Goal: Task Accomplishment & Management: Manage account settings

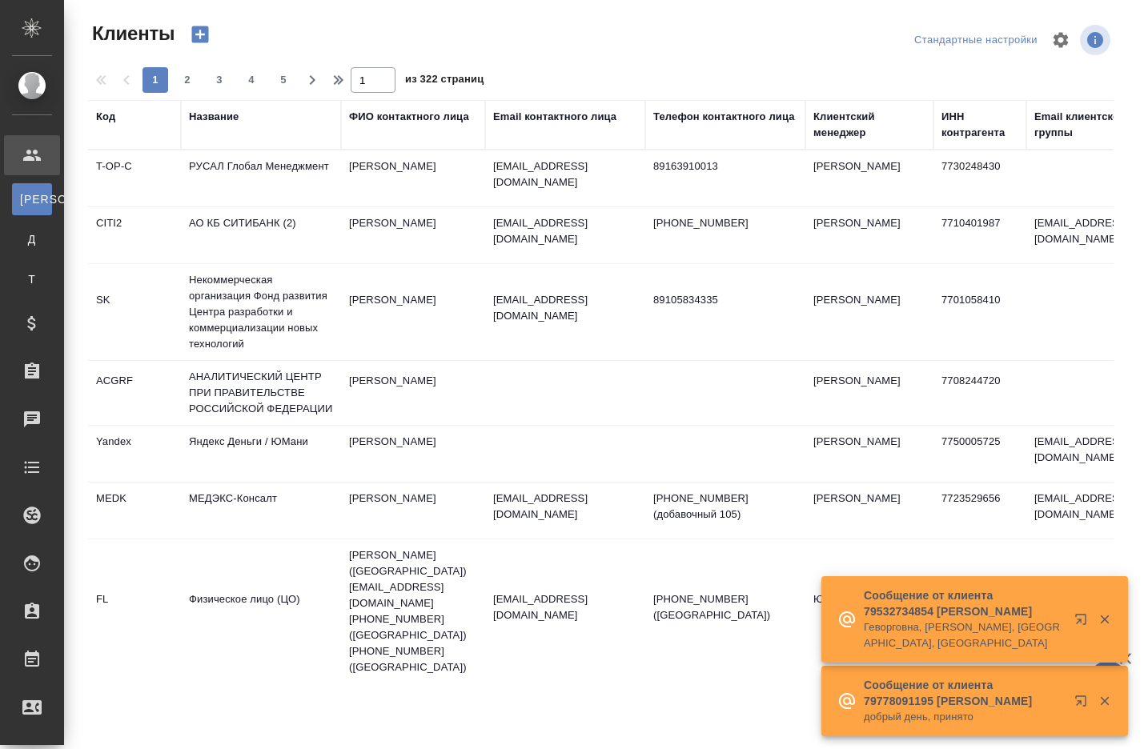
select select "RU"
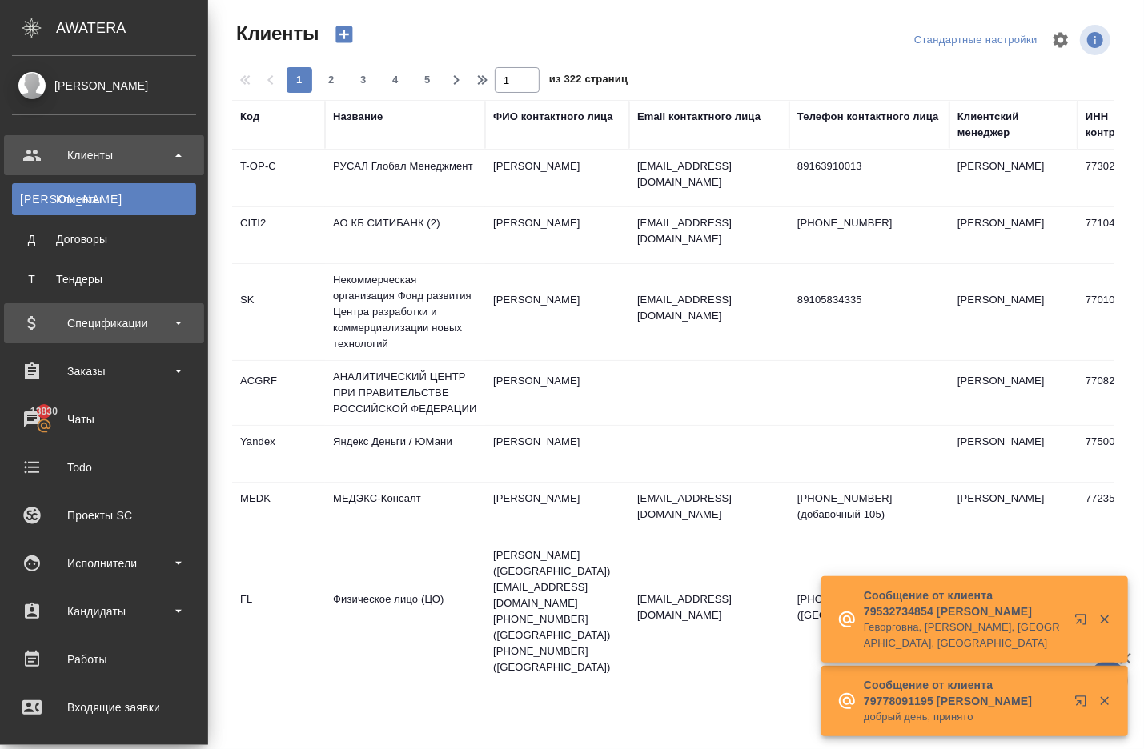
click at [87, 330] on div "Спецификации" at bounding box center [104, 323] width 184 height 24
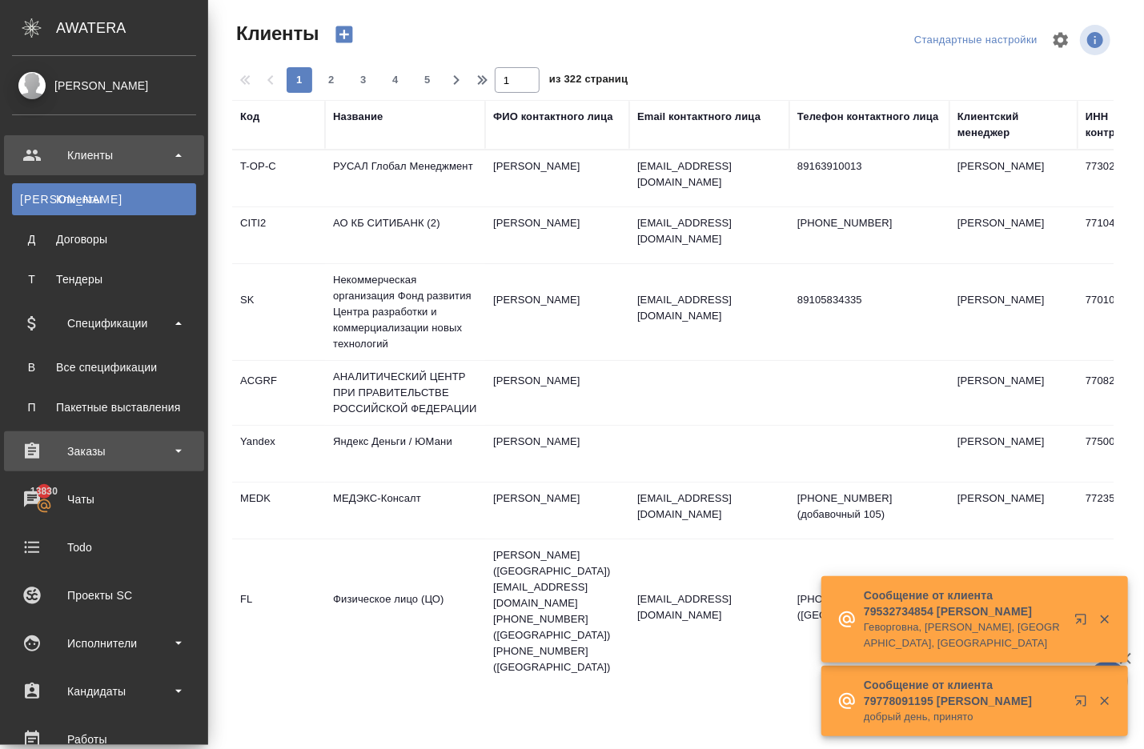
click at [98, 460] on div "Заказы" at bounding box center [104, 452] width 184 height 24
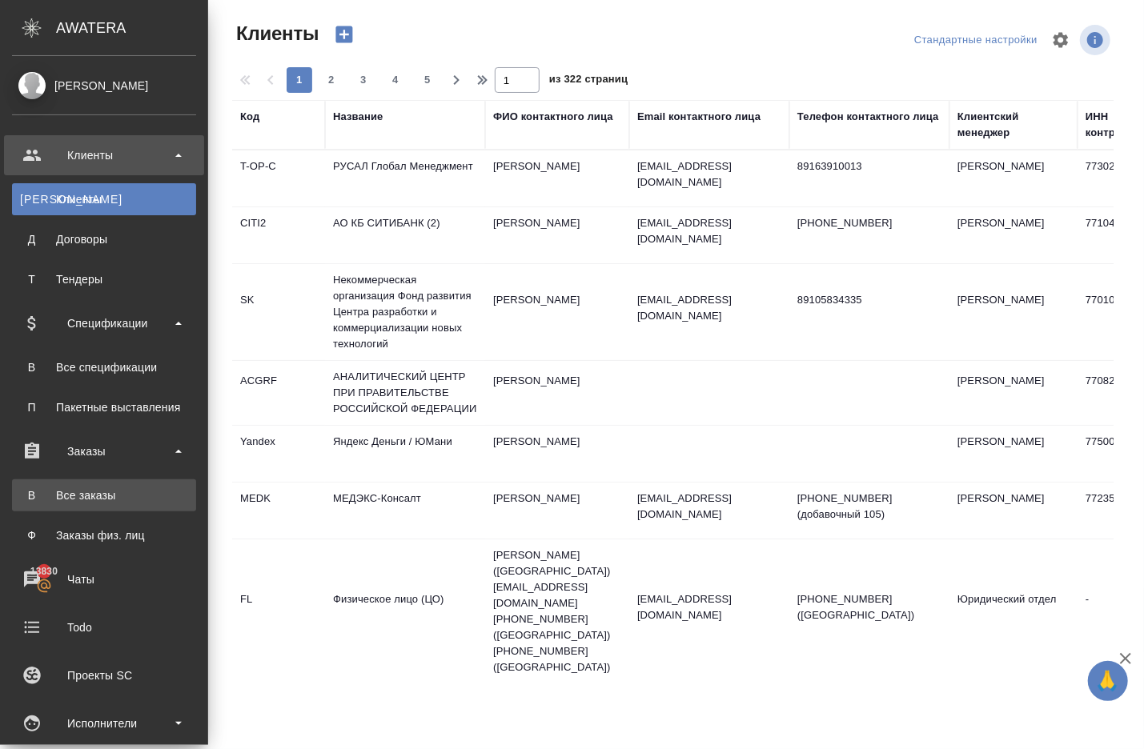
click at [100, 488] on div "Все заказы" at bounding box center [104, 496] width 168 height 16
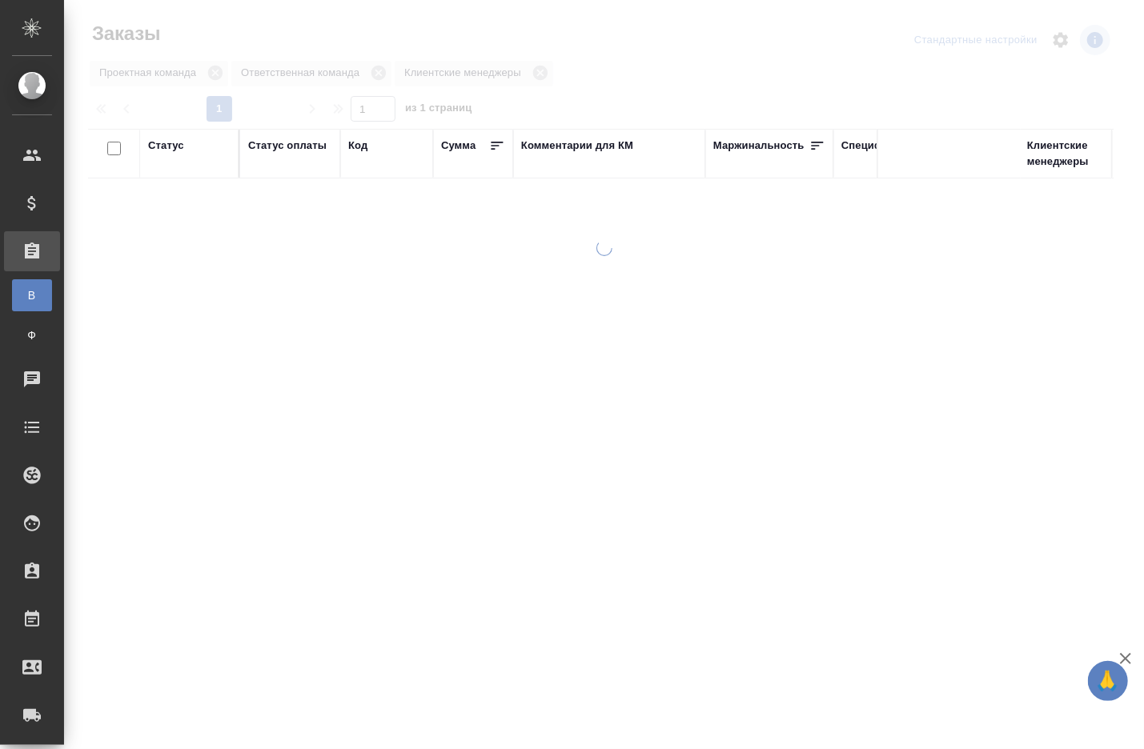
click at [100, 488] on div at bounding box center [604, 477] width 1080 height 474
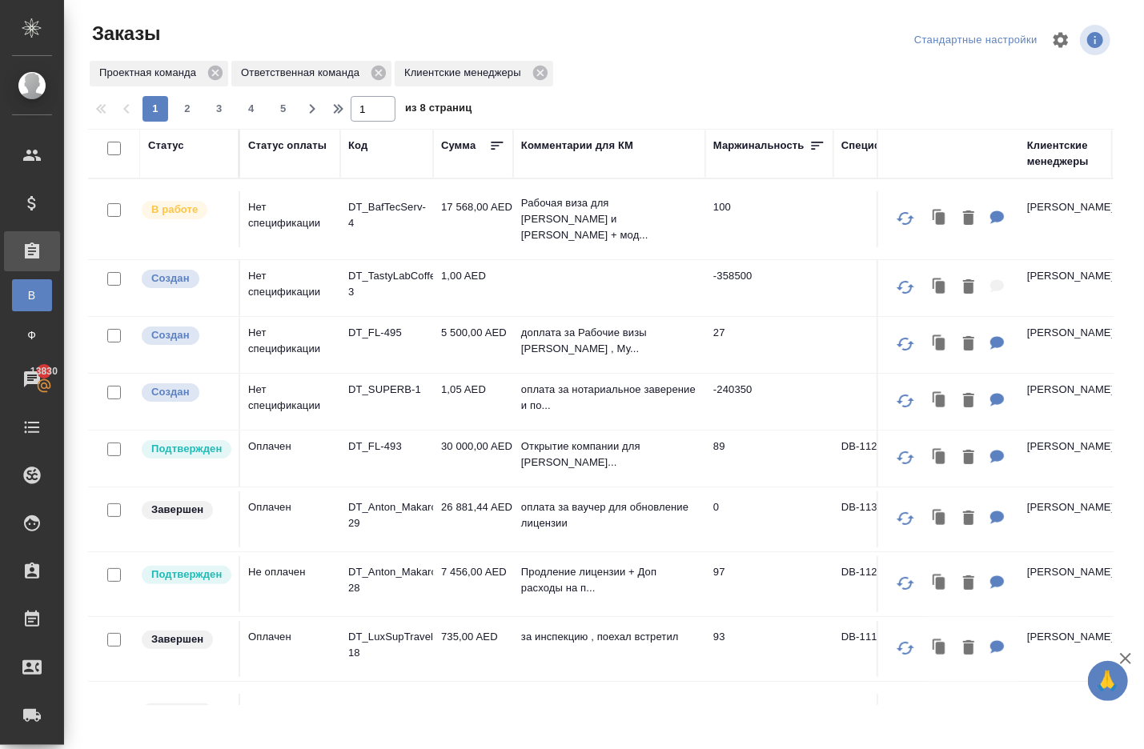
click at [459, 218] on td "17 568,00 AED" at bounding box center [473, 219] width 80 height 56
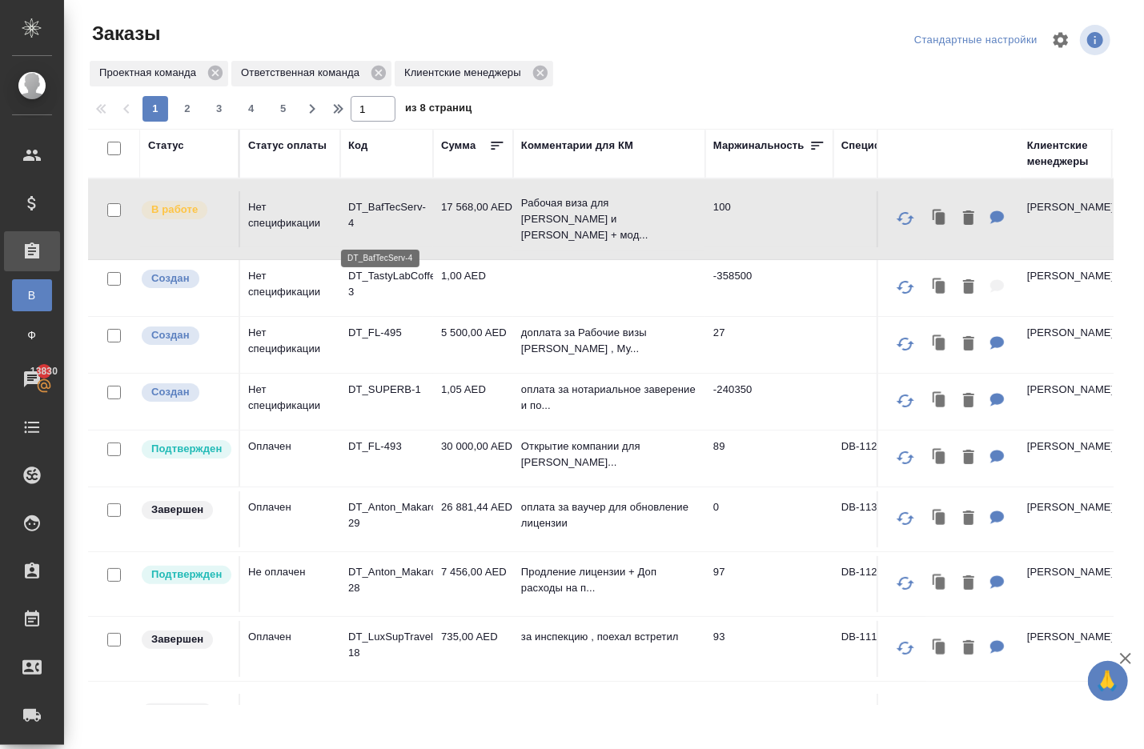
click at [392, 210] on p "DT_BafTecServ-4" at bounding box center [386, 215] width 77 height 32
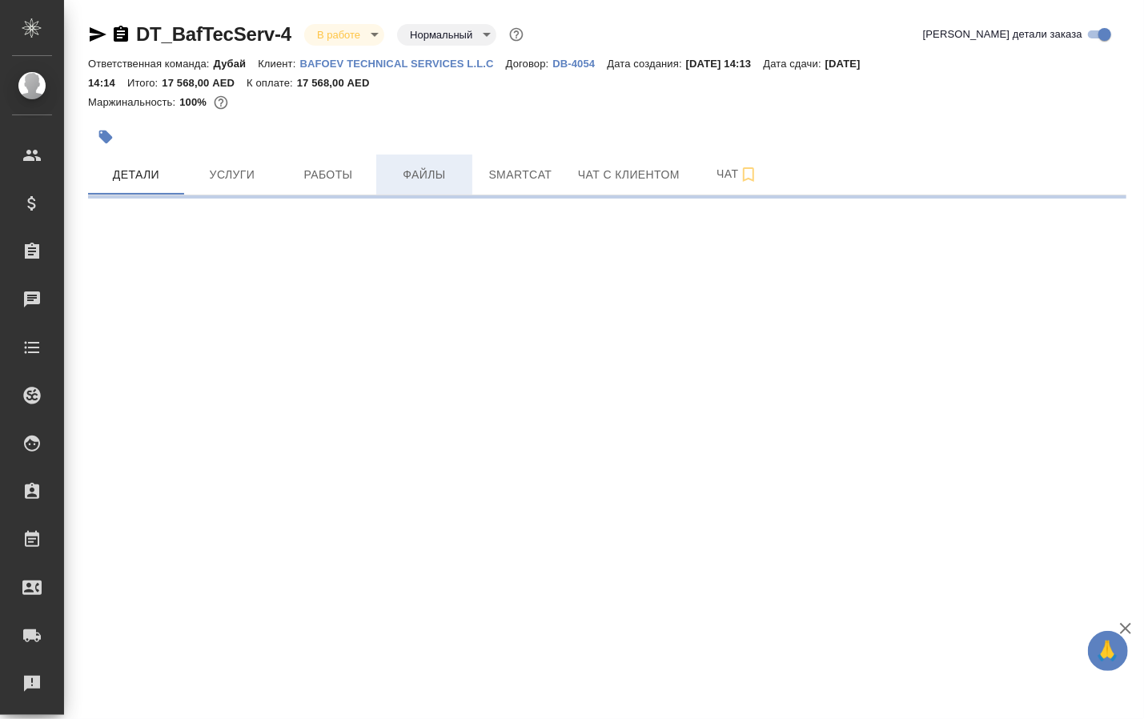
select select "RU"
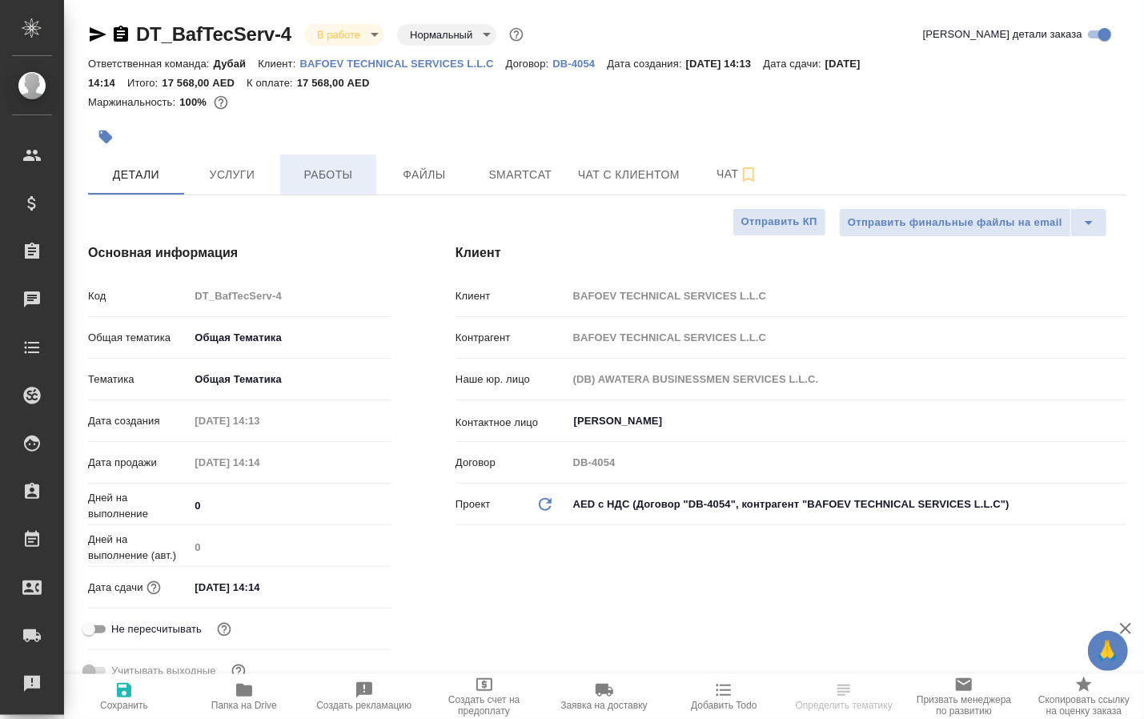
type textarea "x"
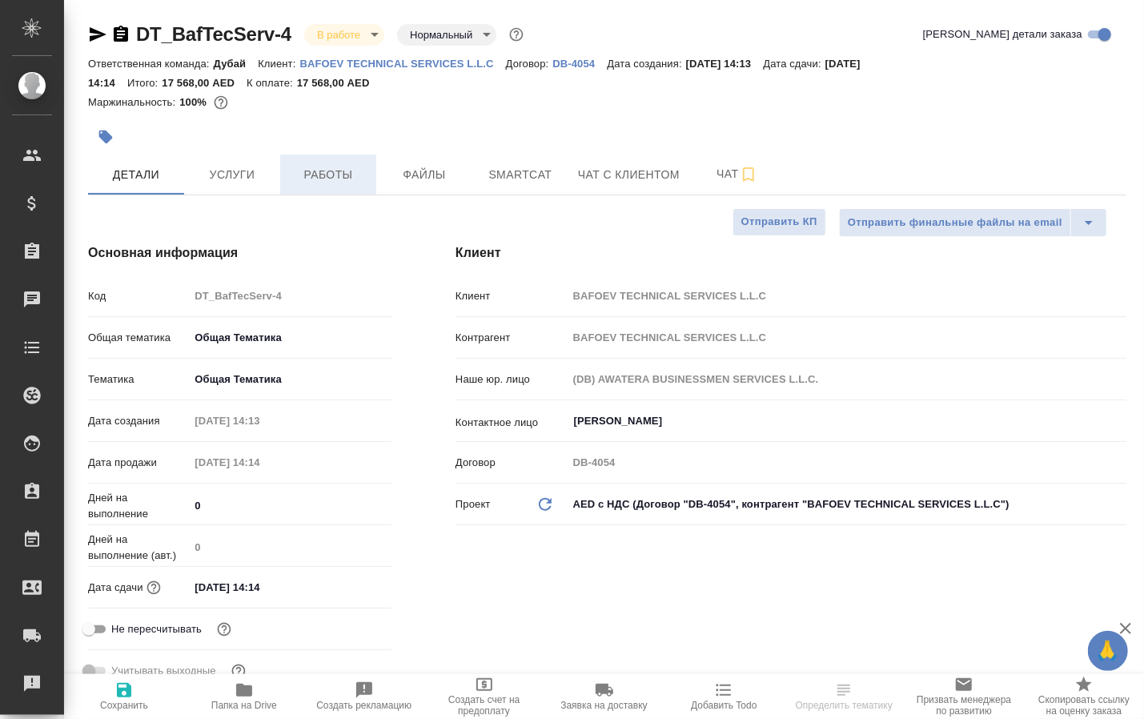
type textarea "x"
click at [341, 195] on button "Работы" at bounding box center [328, 175] width 96 height 40
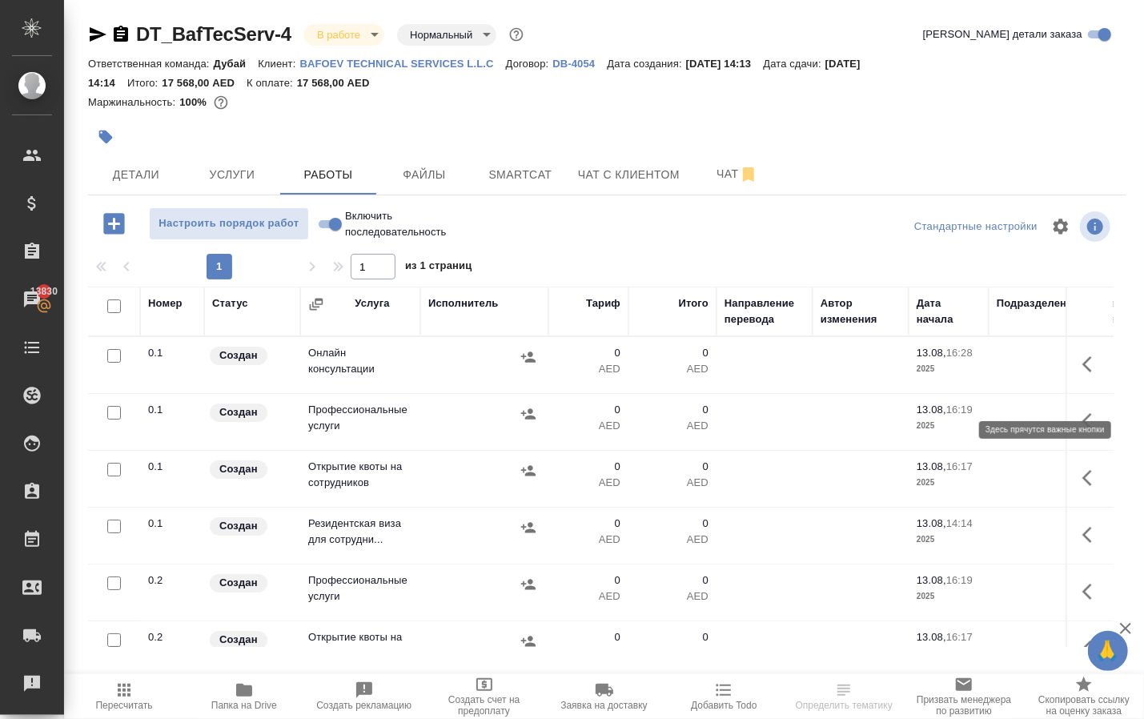
click at [1083, 374] on icon "button" at bounding box center [1092, 364] width 19 height 19
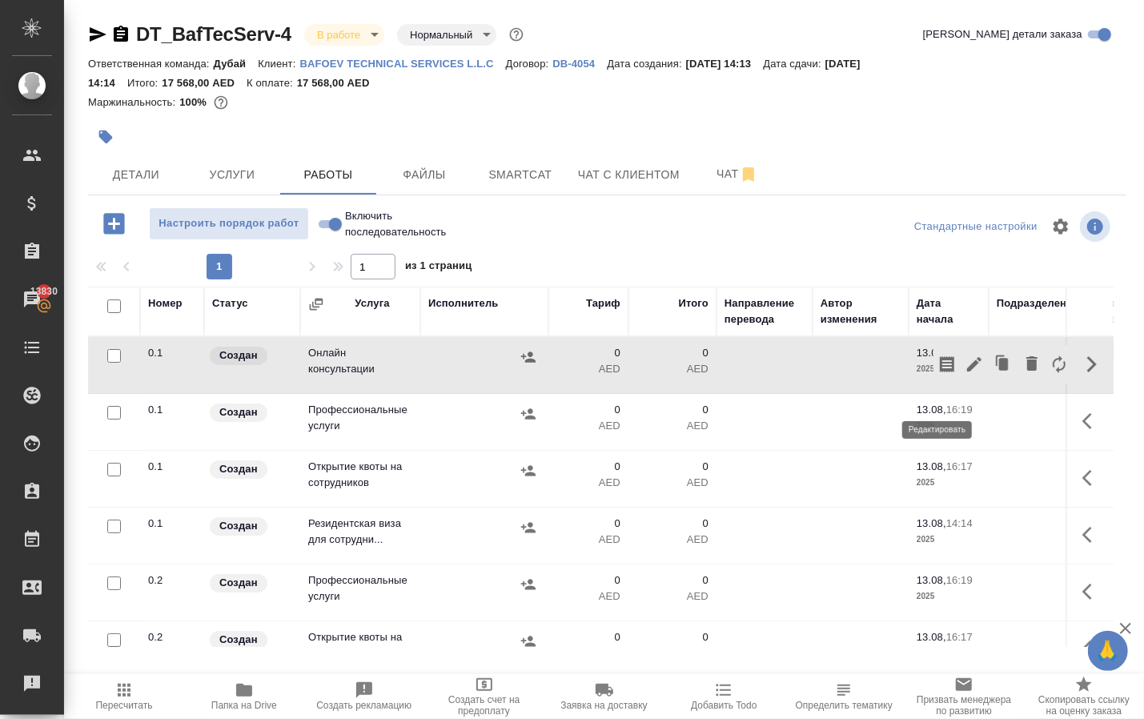
click at [965, 374] on icon "button" at bounding box center [974, 364] width 19 height 19
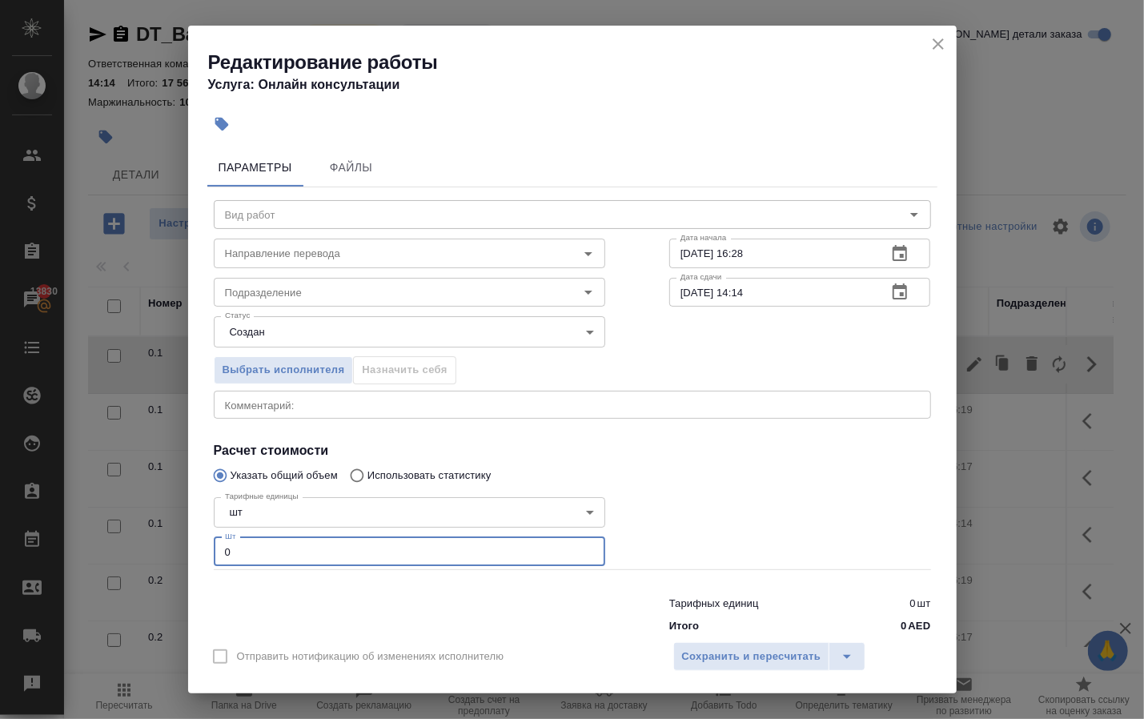
click at [336, 564] on input "0" at bounding box center [410, 551] width 392 height 29
type input "1"
click at [746, 654] on span "Сохранить и пересчитать" at bounding box center [751, 657] width 139 height 18
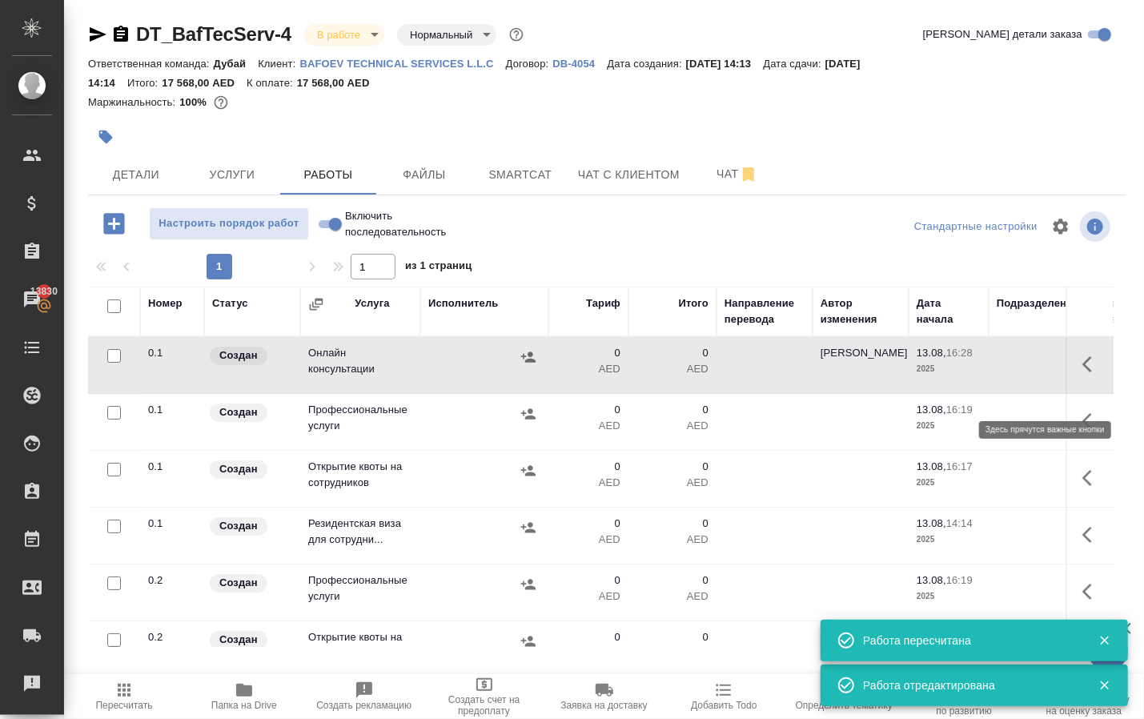
click at [1079, 369] on button "button" at bounding box center [1092, 364] width 38 height 38
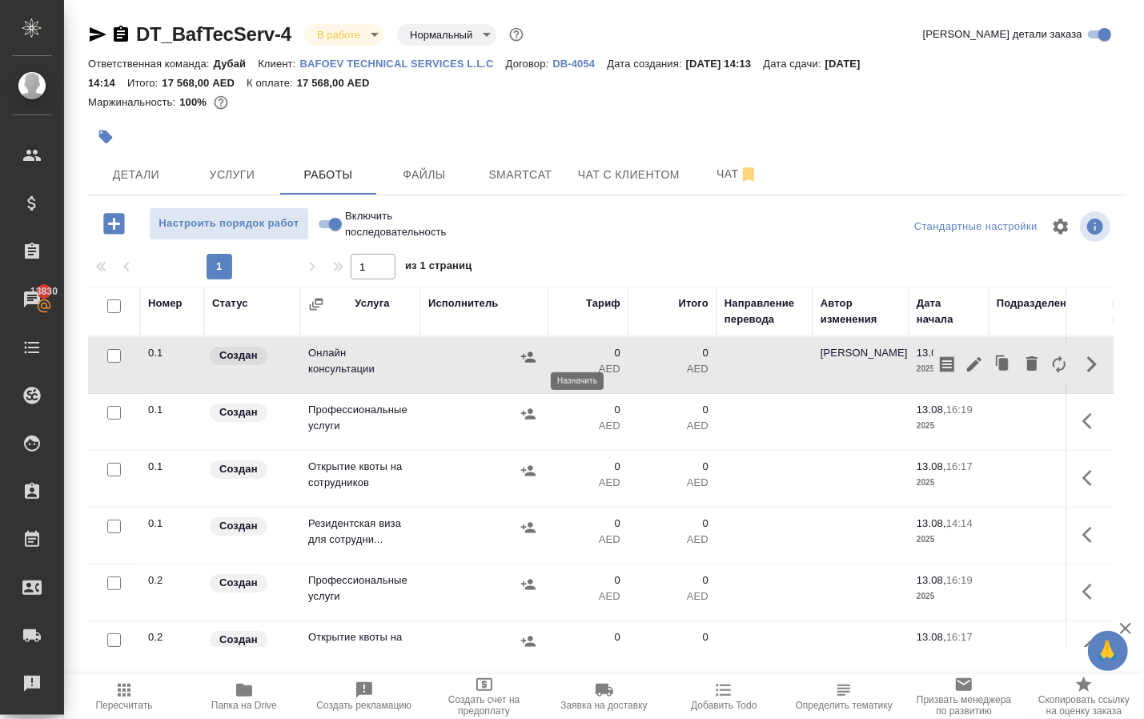
click at [520, 365] on icon "button" at bounding box center [528, 357] width 16 height 16
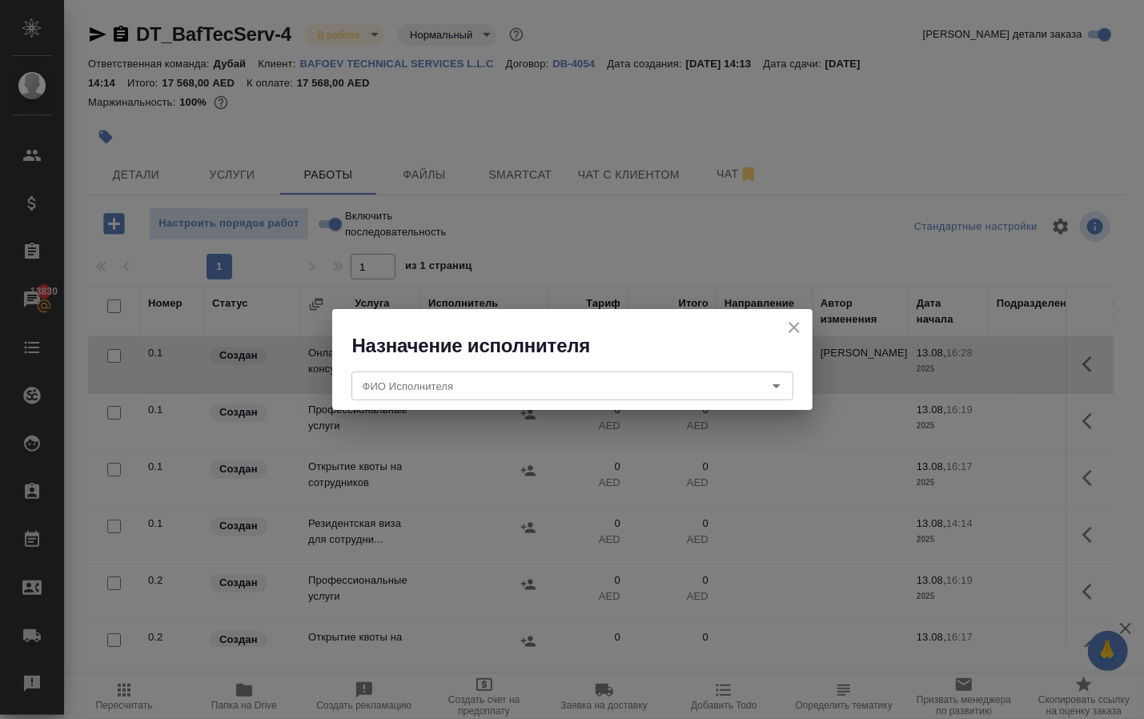
click at [514, 384] on input "ФИО Исполнителя" at bounding box center [545, 385] width 379 height 19
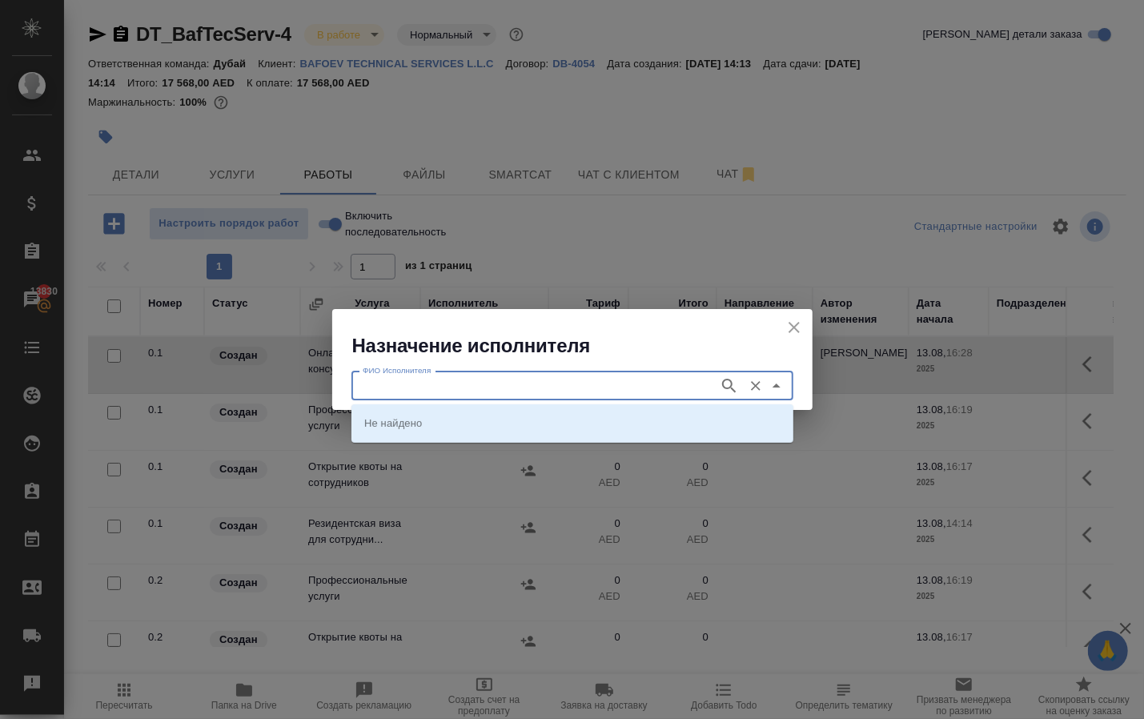
click at [514, 384] on input "ФИО Исполнителя" at bounding box center [533, 385] width 355 height 19
type input "embiz"
click at [420, 415] on p "Embiz BusinessService" at bounding box center [419, 423] width 110 height 16
type input "Embiz BusinessService"
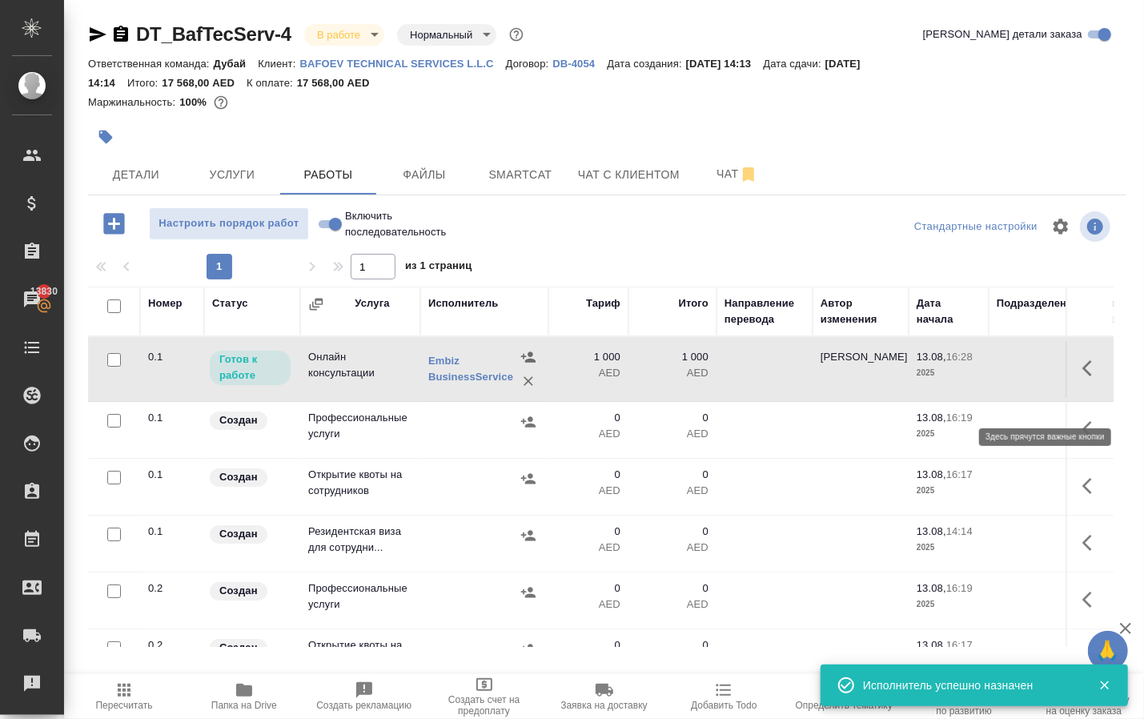
click at [1087, 378] on icon "button" at bounding box center [1092, 368] width 19 height 19
click at [967, 376] on icon "button" at bounding box center [974, 368] width 14 height 14
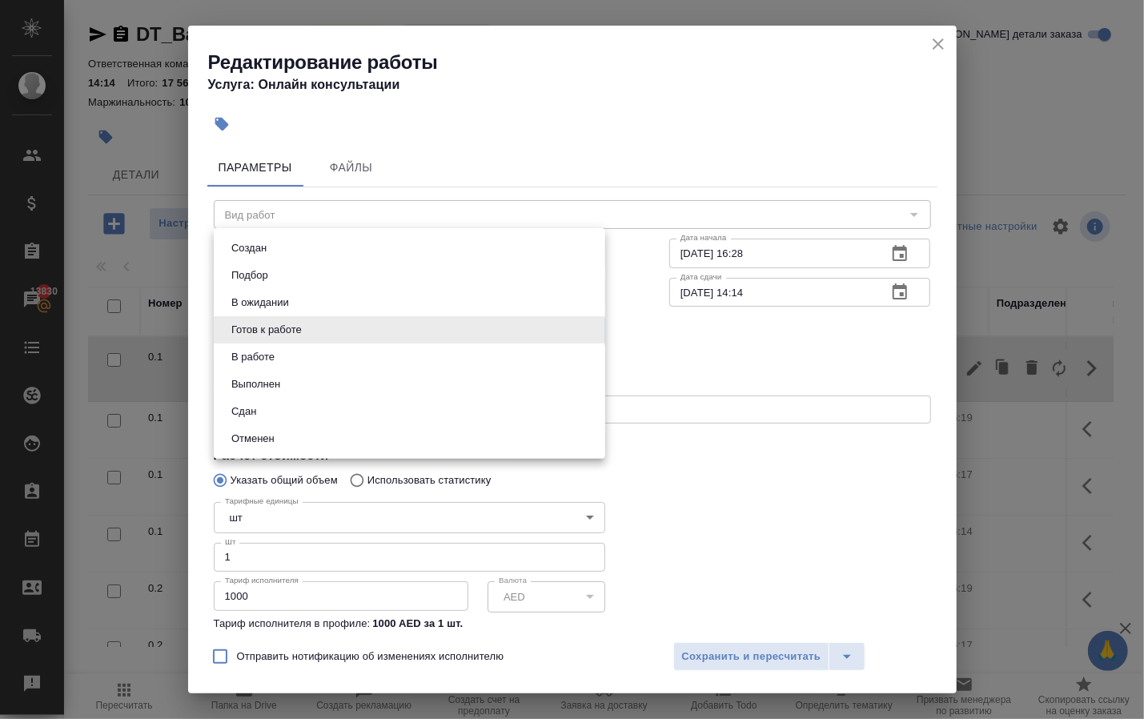
click at [328, 344] on body "🙏 .cls-1 fill:#fff; AWATERA Solokha Petro Клиенты Спецификации Заказы 13830 Чат…" at bounding box center [572, 359] width 1144 height 719
click at [308, 424] on li "Сдан" at bounding box center [410, 411] width 392 height 27
type input "closed"
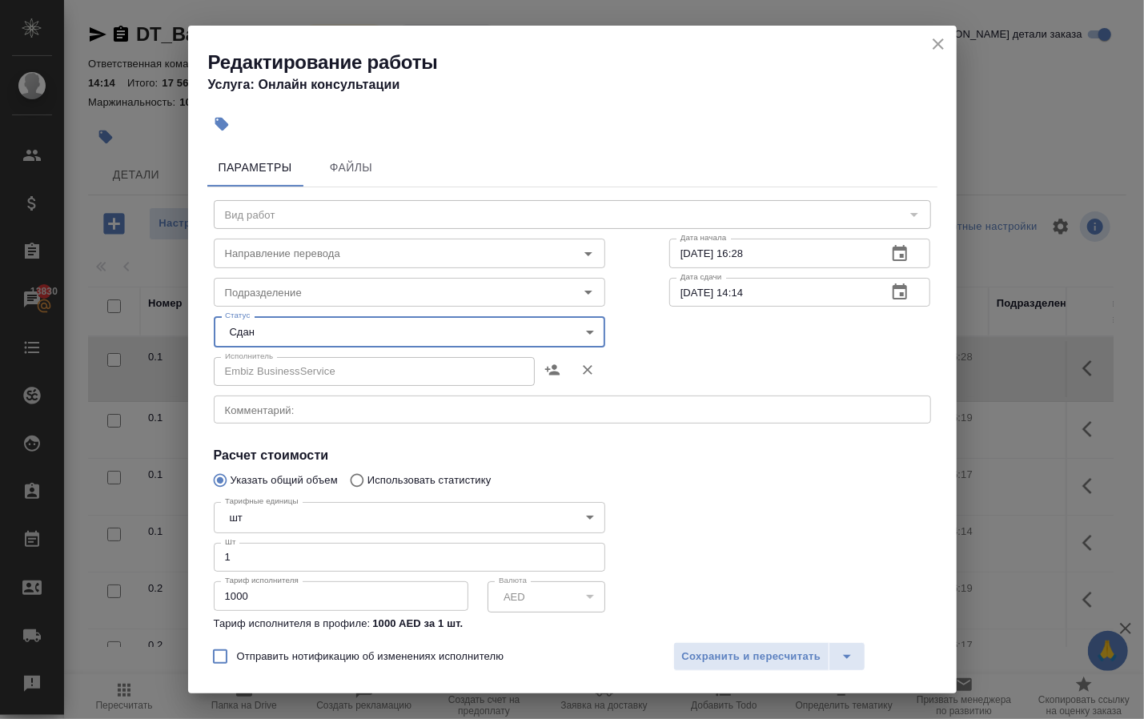
click at [291, 609] on input "1000" at bounding box center [341, 595] width 255 height 29
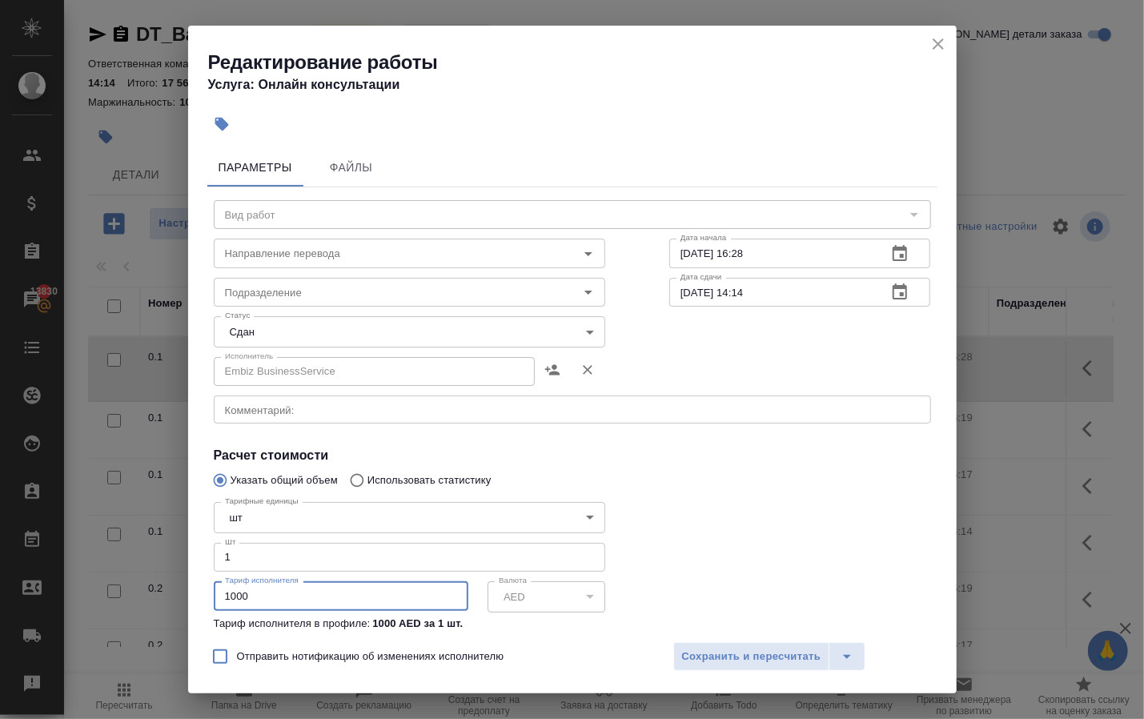
click at [291, 609] on input "1000" at bounding box center [341, 595] width 255 height 29
type input "180"
click at [744, 652] on span "Сохранить и пересчитать" at bounding box center [751, 657] width 139 height 18
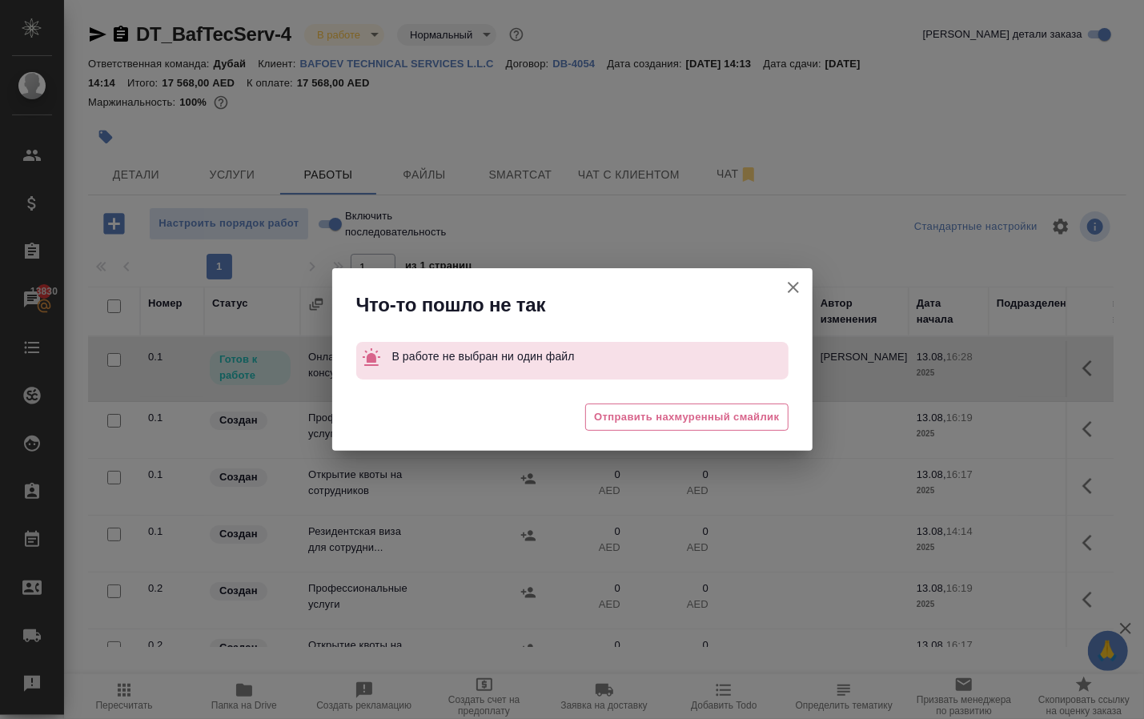
click at [790, 295] on icon "button" at bounding box center [793, 287] width 19 height 19
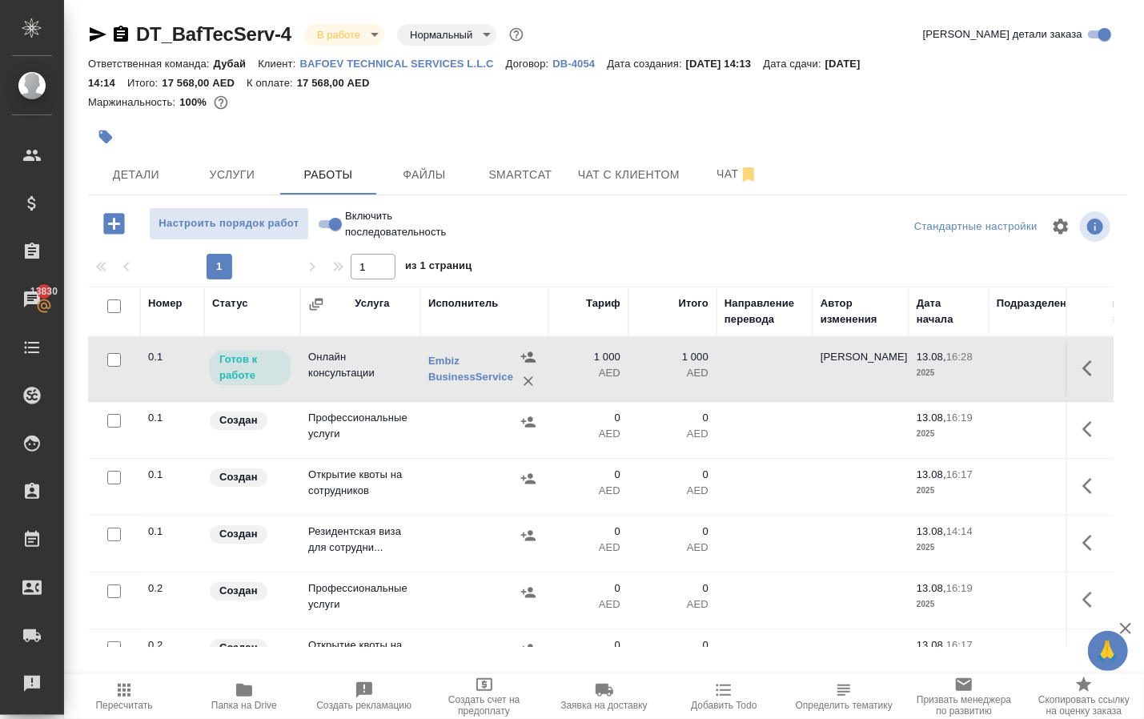
click at [341, 234] on input "Включить последовательность" at bounding box center [336, 224] width 58 height 19
checkbox input "true"
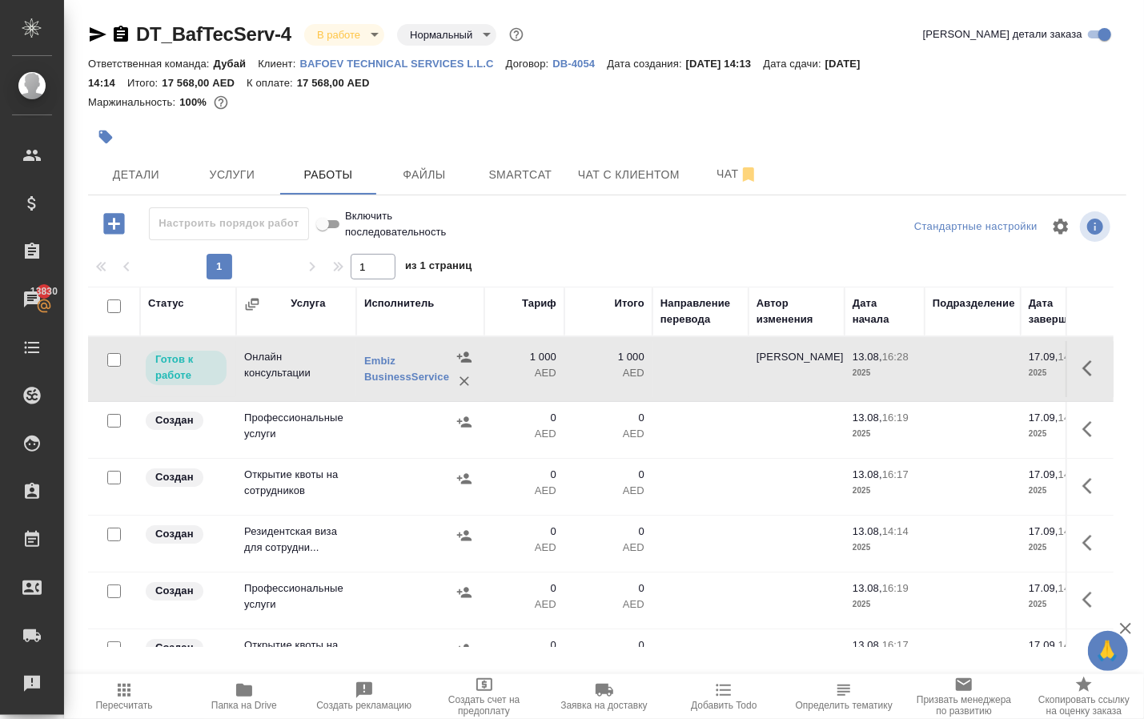
click at [337, 234] on input "Включить последовательность" at bounding box center [323, 224] width 58 height 19
checkbox input "false"
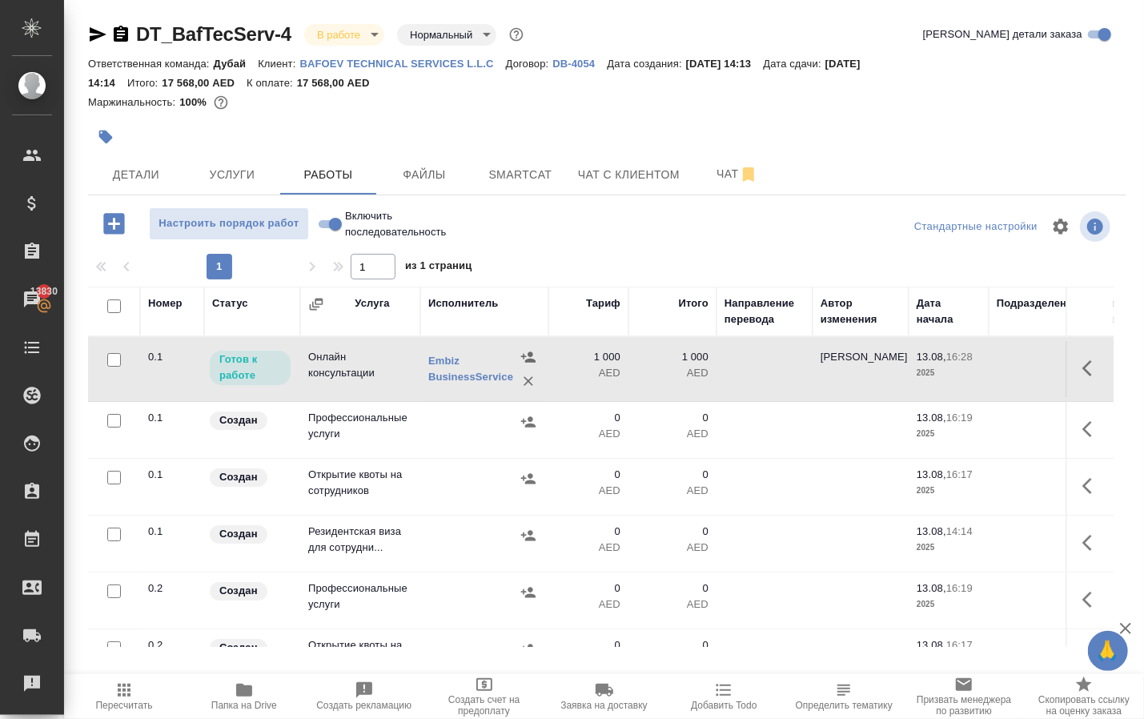
click at [337, 234] on input "Включить последовательность" at bounding box center [336, 224] width 58 height 19
checkbox input "true"
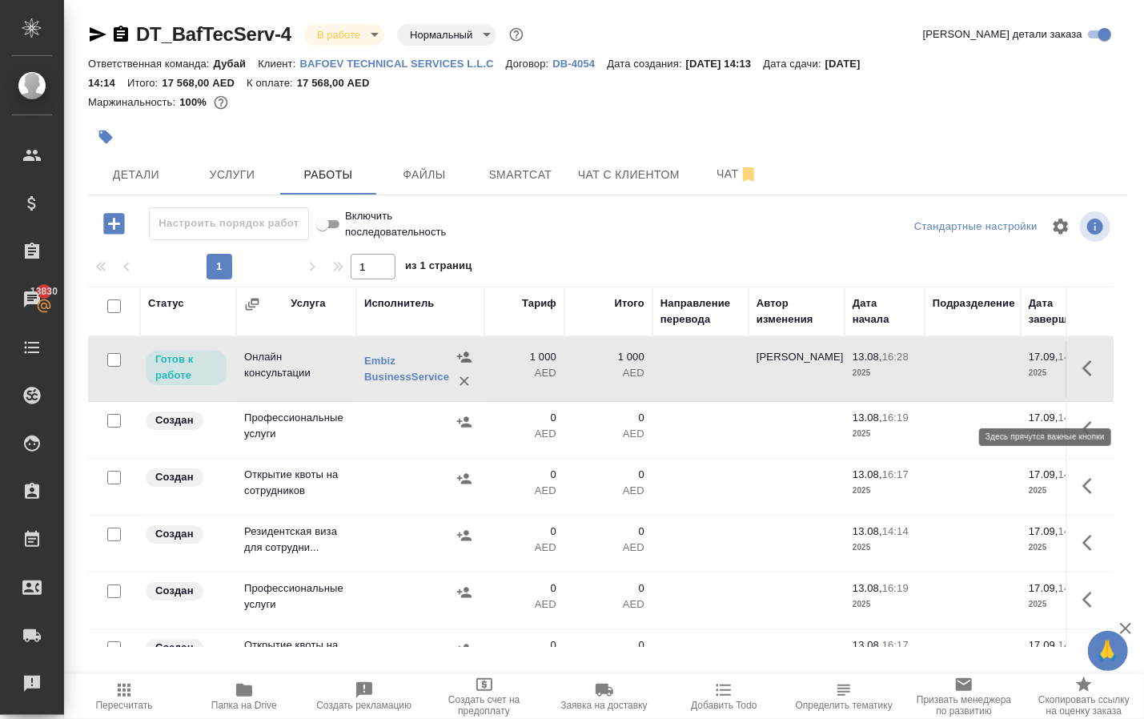
click at [1086, 376] on icon "button" at bounding box center [1088, 368] width 10 height 16
click at [965, 378] on icon "button" at bounding box center [974, 368] width 19 height 19
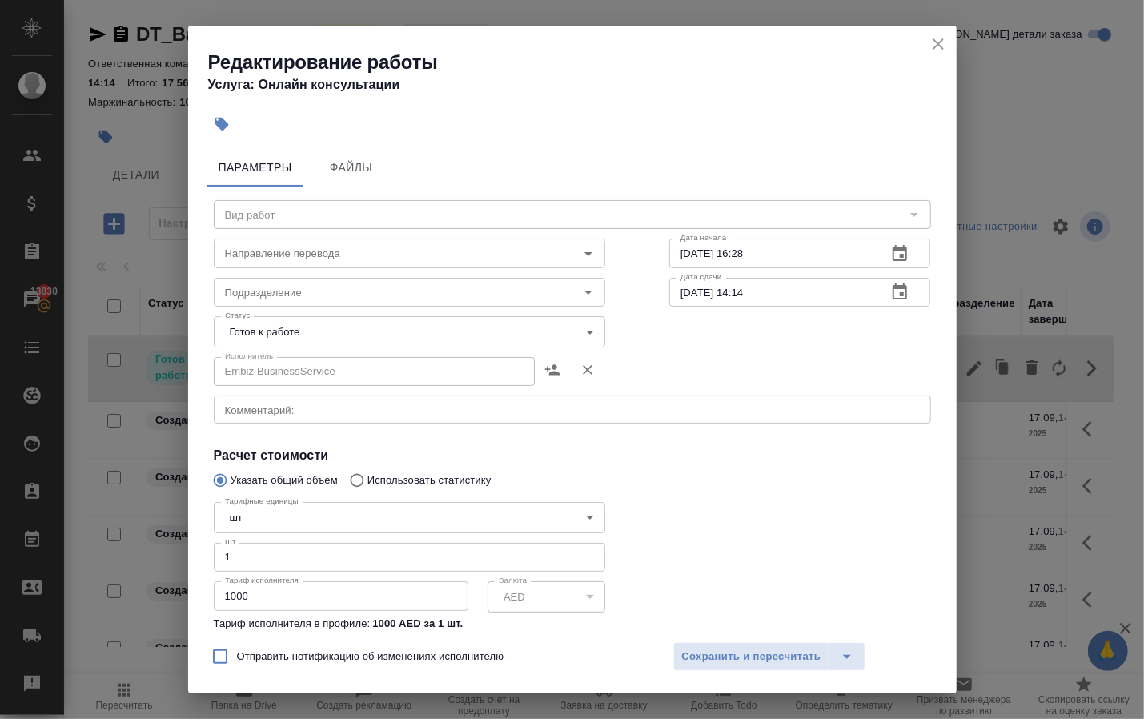
click at [304, 610] on input "1000" at bounding box center [341, 595] width 255 height 29
type input "180"
click at [737, 648] on span "Сохранить и пересчитать" at bounding box center [751, 657] width 139 height 18
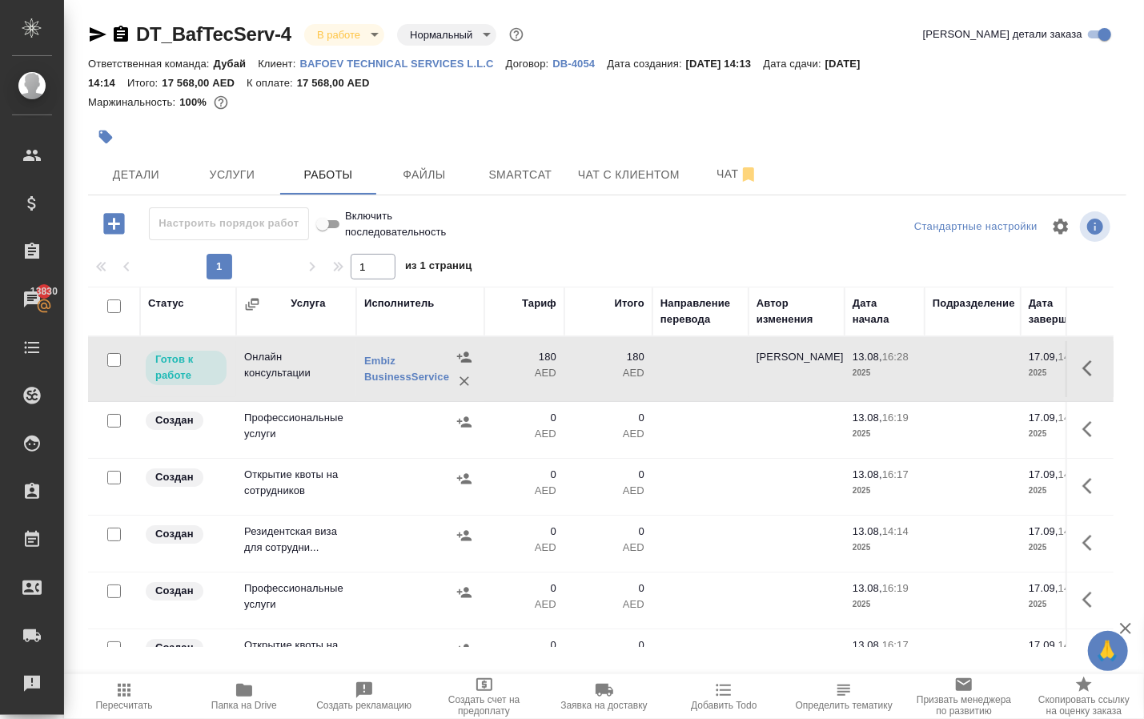
click at [558, 397] on td "180 AED" at bounding box center [524, 369] width 80 height 56
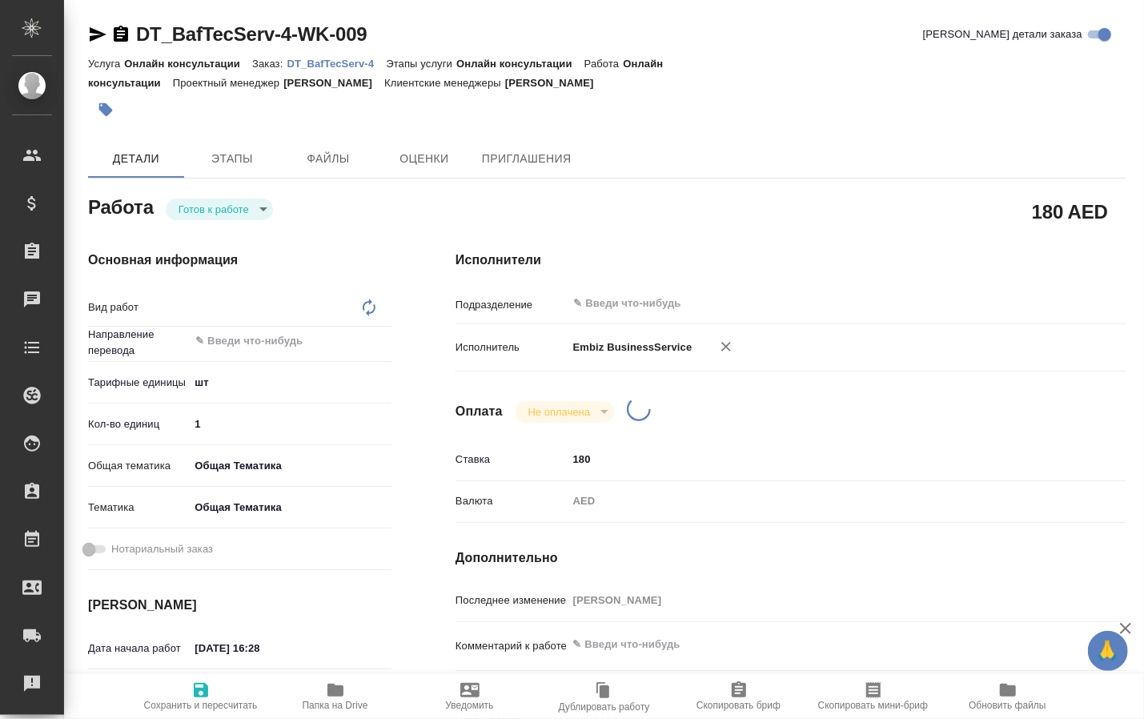
type textarea "x"
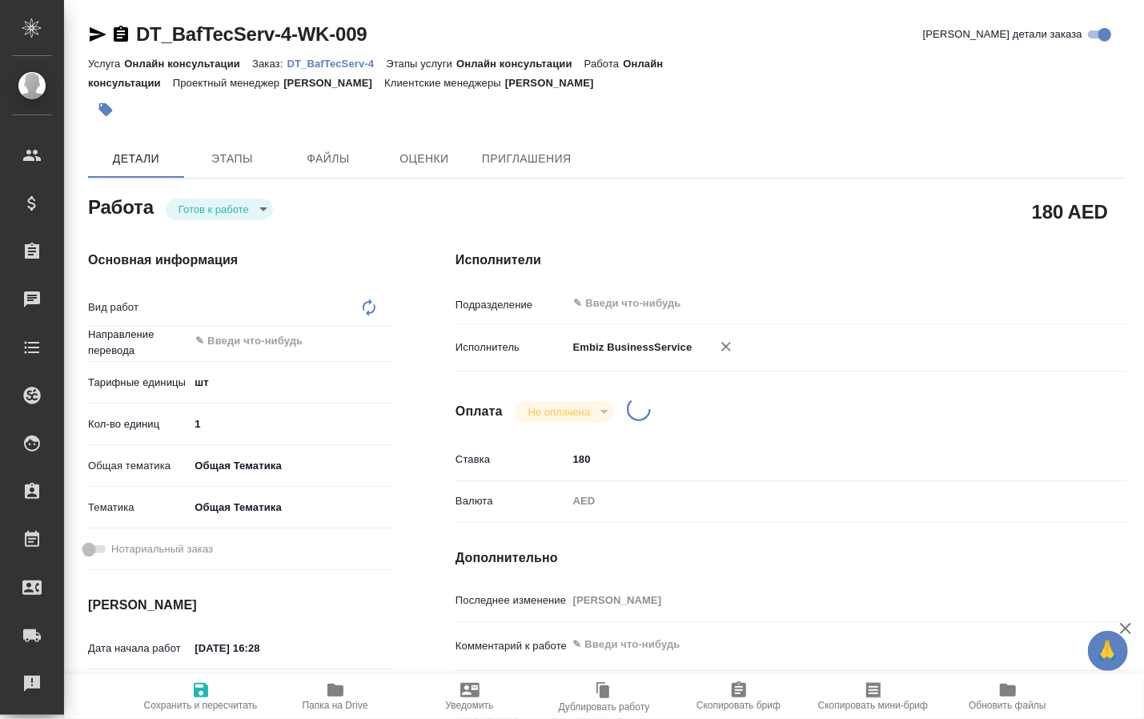
type textarea "x"
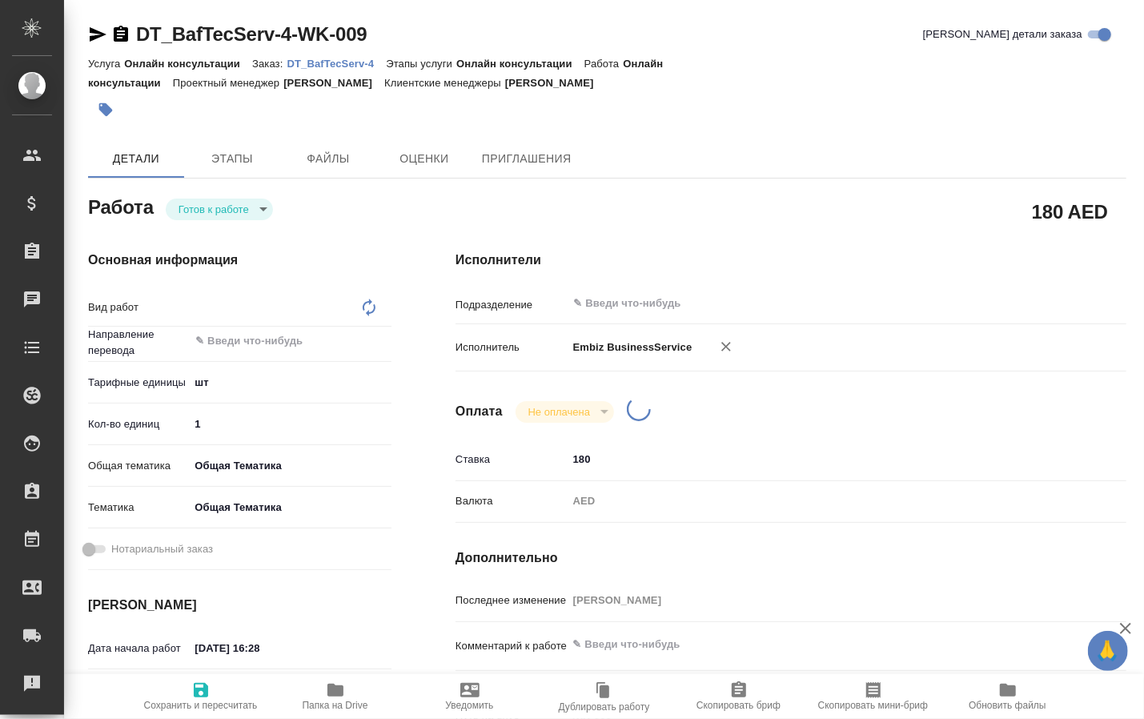
type textarea "x"
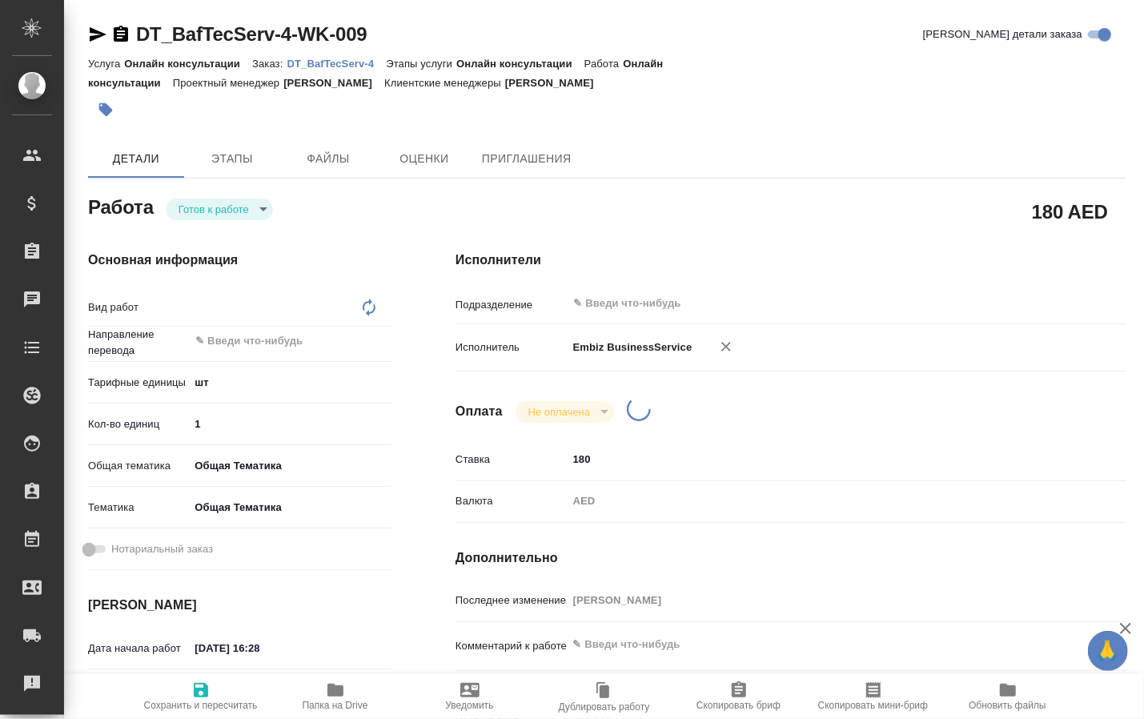
type textarea "x"
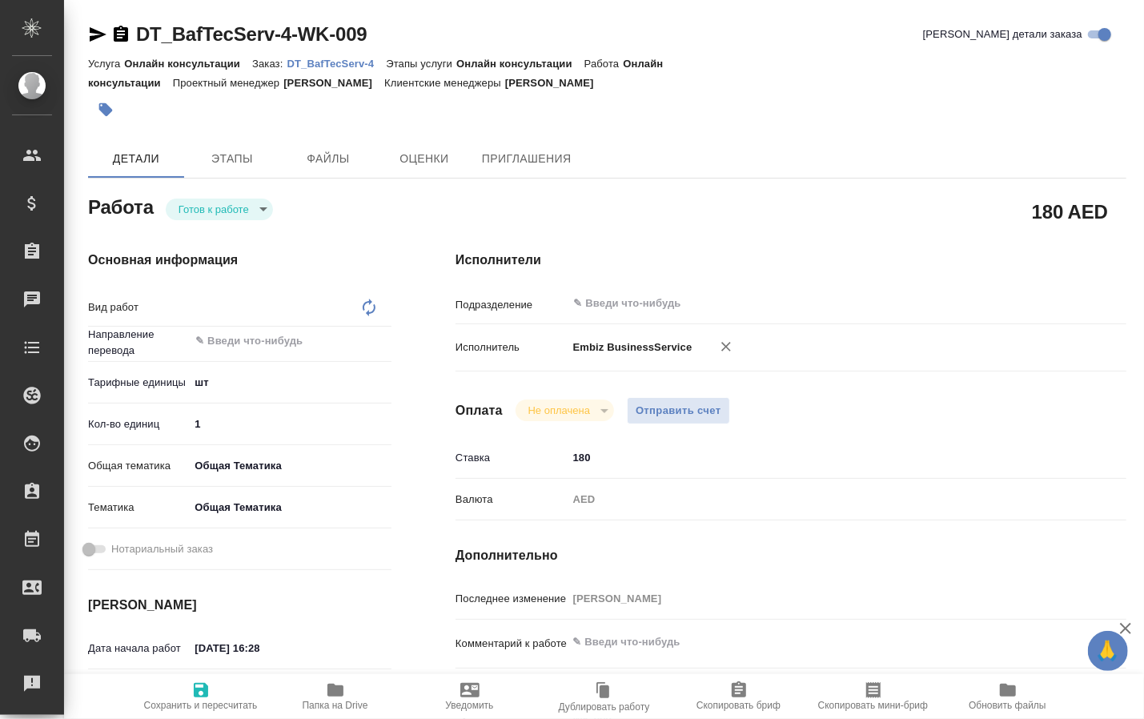
type textarea "x"
click at [660, 410] on button "Отправить счет" at bounding box center [678, 411] width 103 height 28
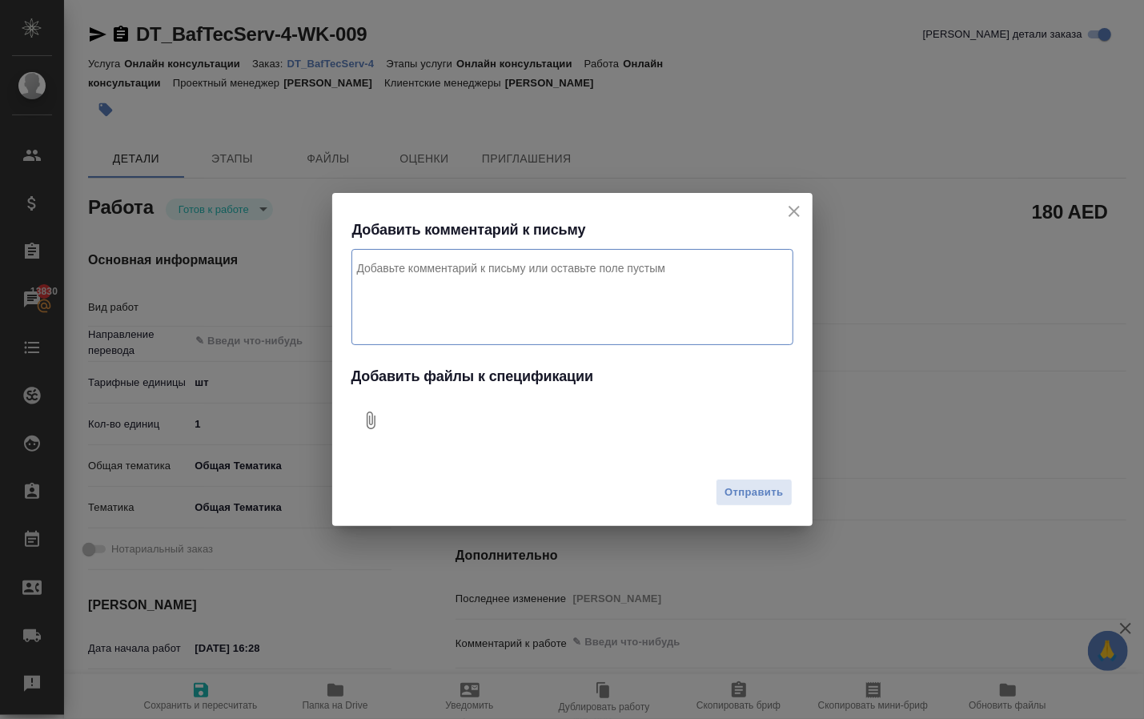
click at [375, 426] on icon "Добавить файлы к спецификации" at bounding box center [371, 421] width 9 height 18
click at [524, 299] on textarea "Комментарий к письму" at bounding box center [573, 297] width 442 height 96
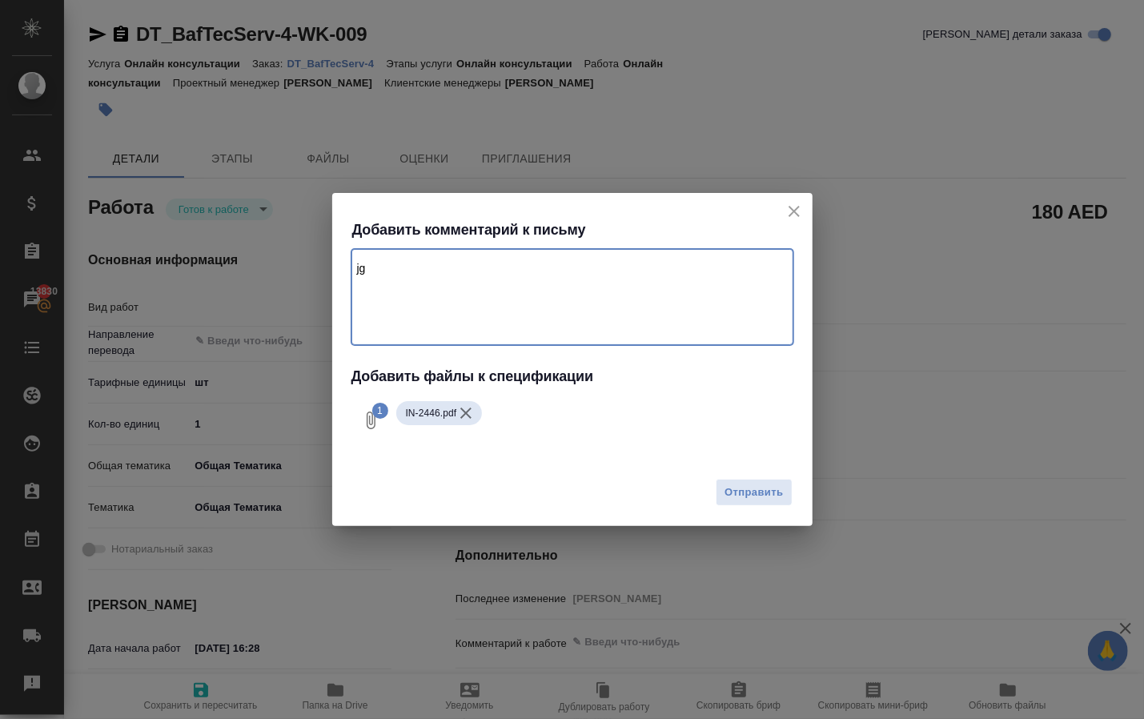
type textarea "j"
type textarea "оплата за модификацию квот для клиента. Проект Дубай"
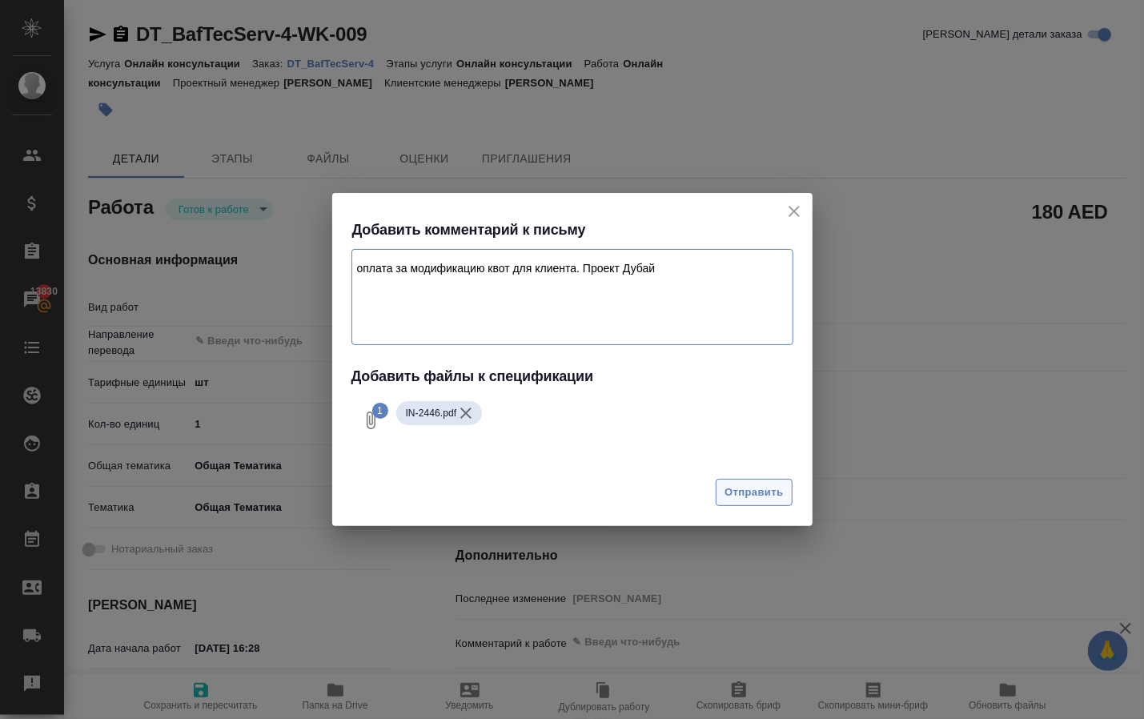
click at [754, 482] on button "Отправить" at bounding box center [754, 493] width 76 height 28
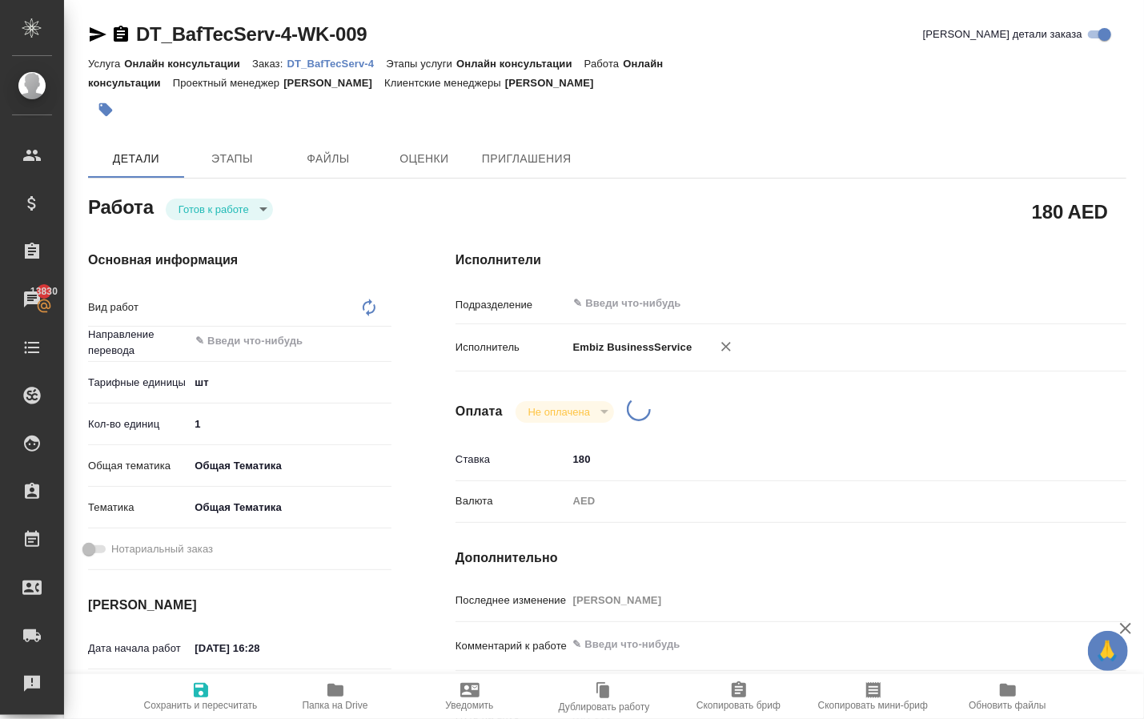
type textarea "x"
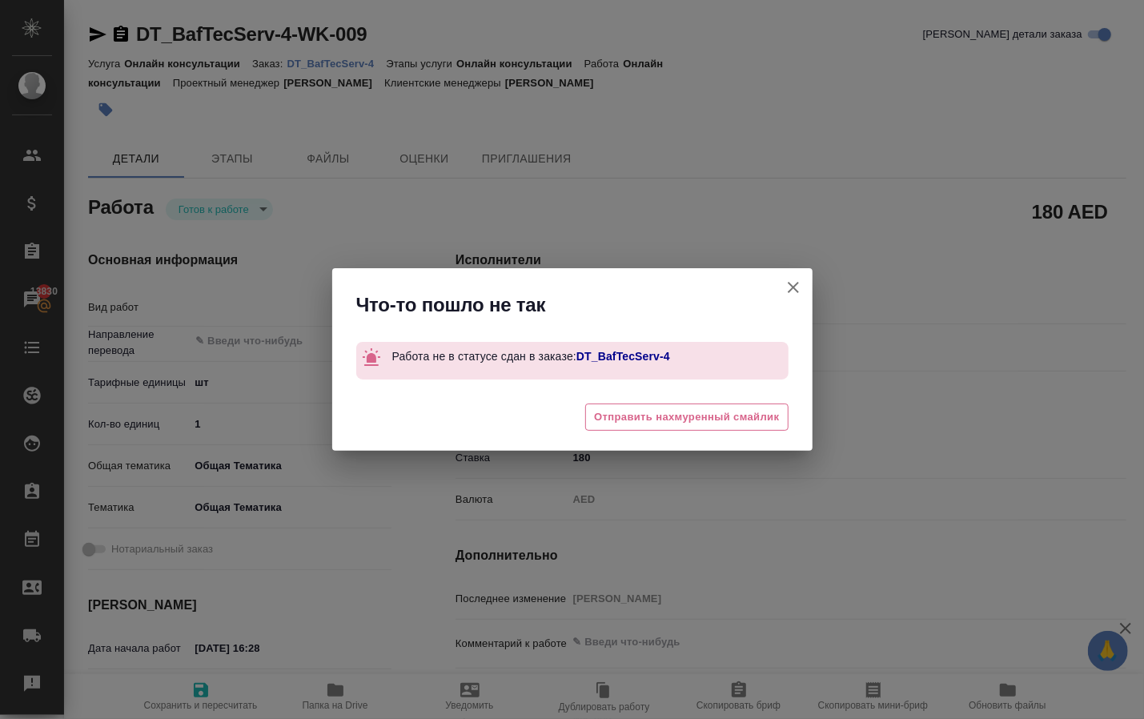
click at [795, 283] on icon "button" at bounding box center [793, 287] width 19 height 19
type textarea "x"
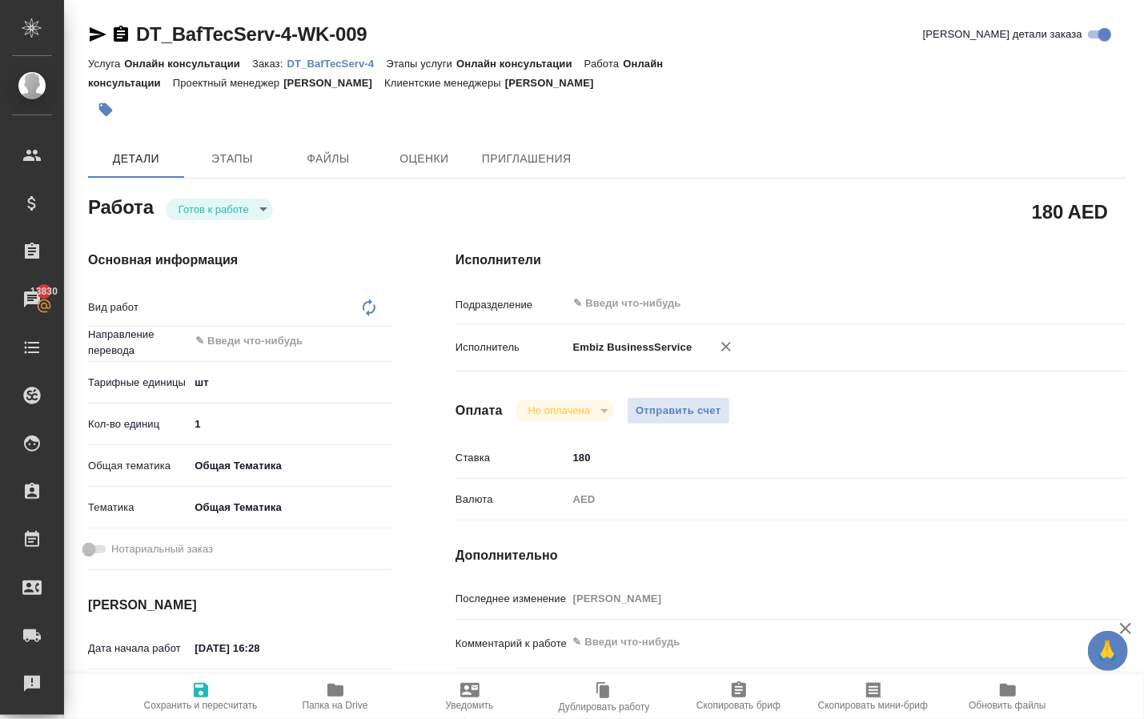
click at [264, 212] on body "🙏 .cls-1 fill:#fff; AWATERA Solokha Petro Клиенты Спецификации Заказы 13830 Чат…" at bounding box center [572, 359] width 1144 height 719
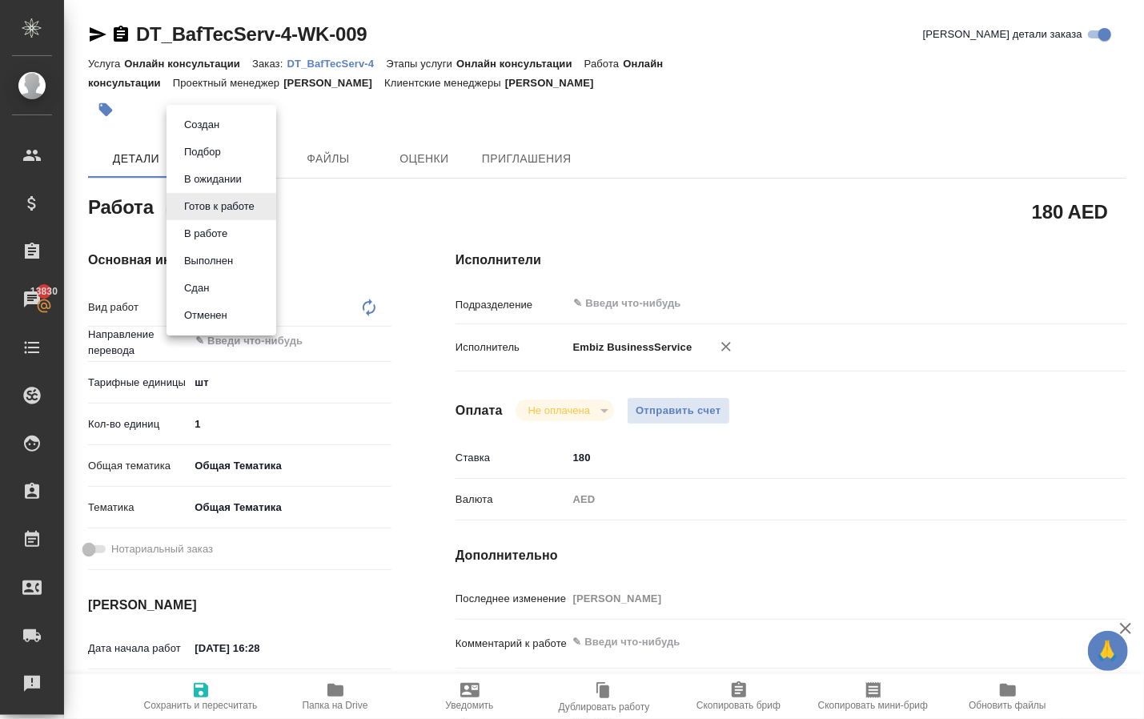
click at [219, 299] on li "Сдан" at bounding box center [222, 288] width 110 height 27
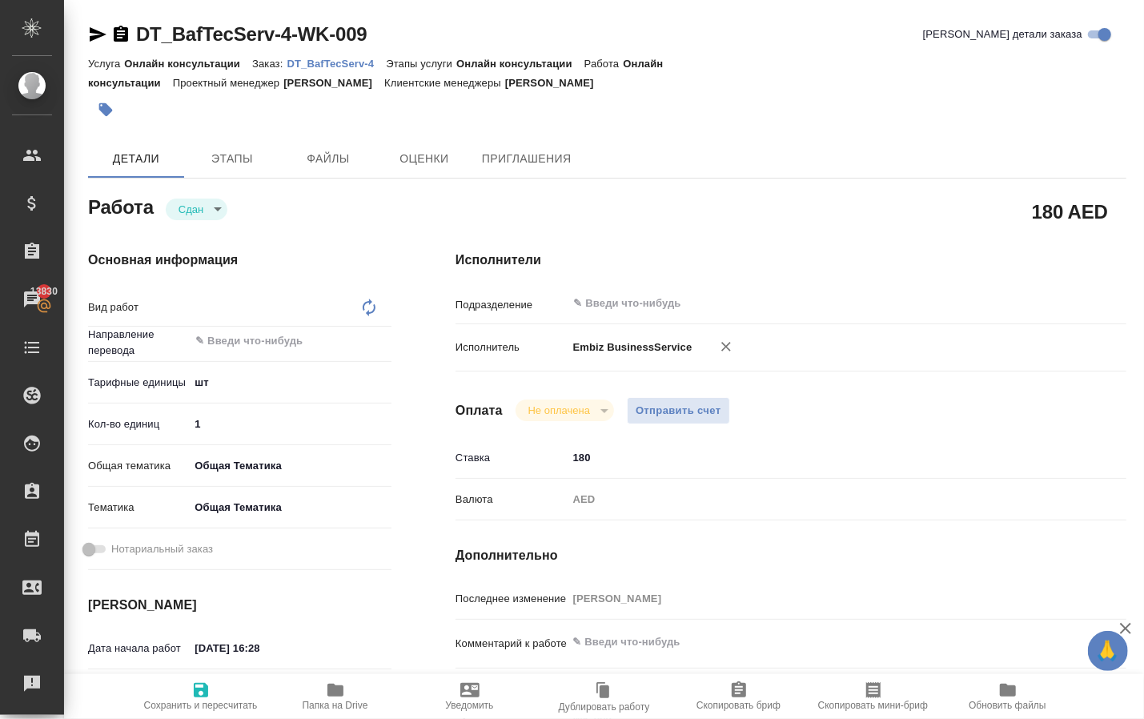
type textarea "x"
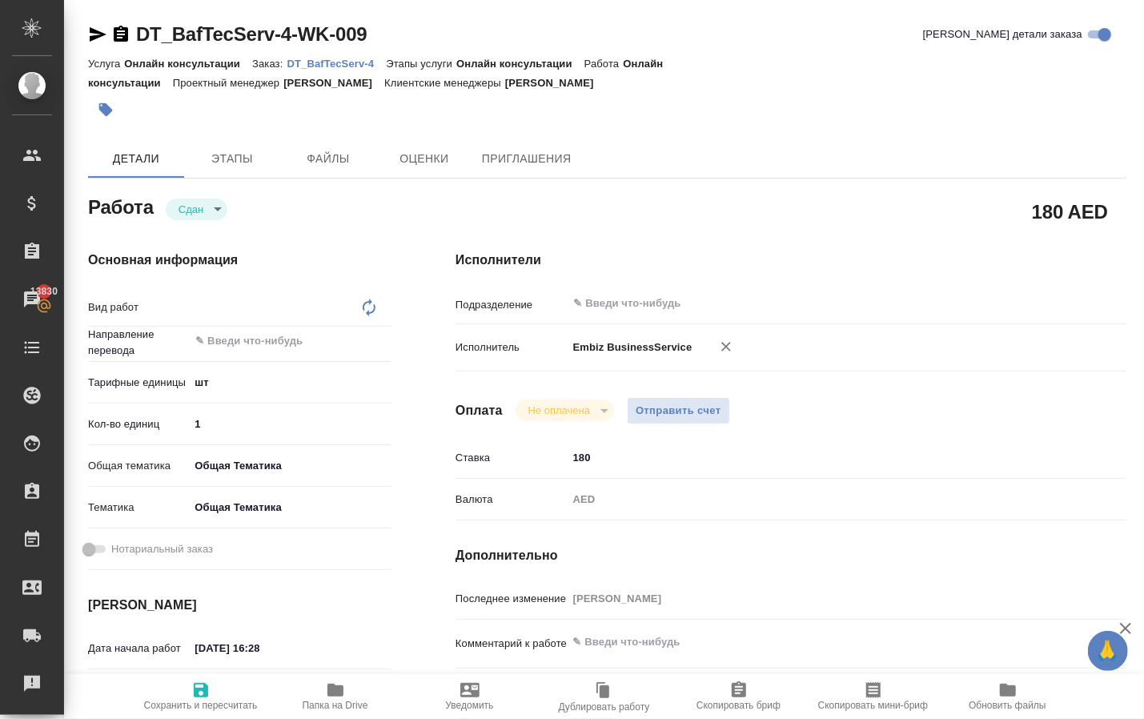
type textarea "x"
click at [652, 420] on span "Отправить счет" at bounding box center [679, 411] width 86 height 18
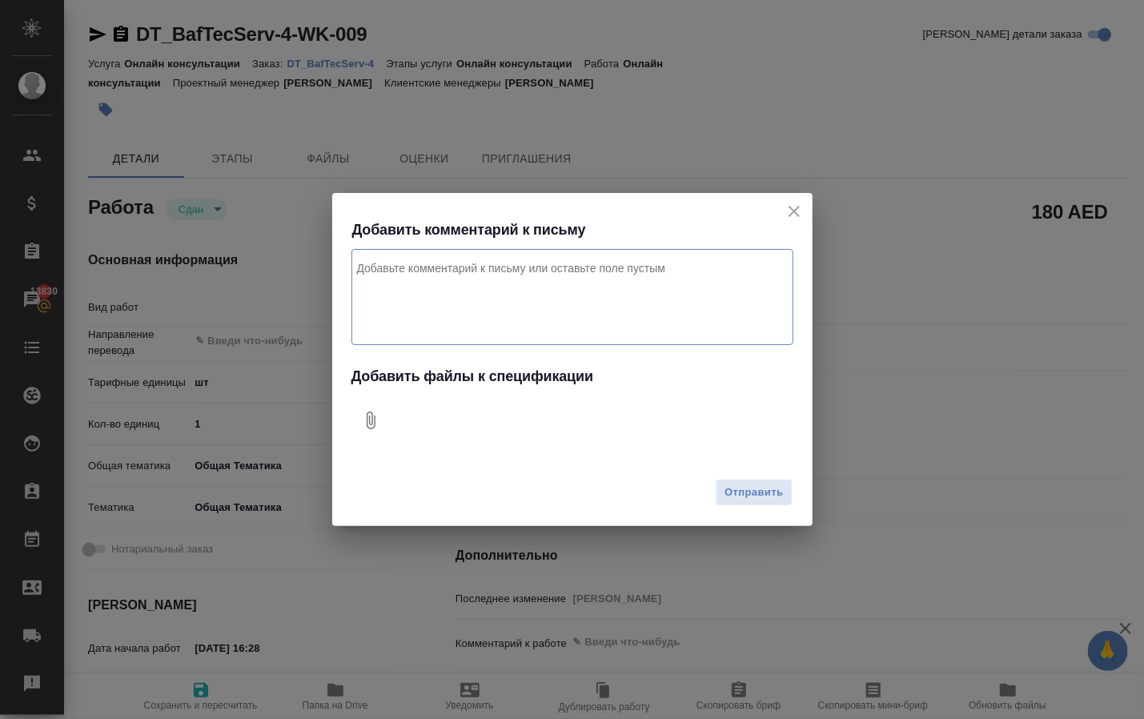
type textarea "x"
click at [368, 429] on icon "Добавить файлы к спецификации" at bounding box center [370, 420] width 19 height 19
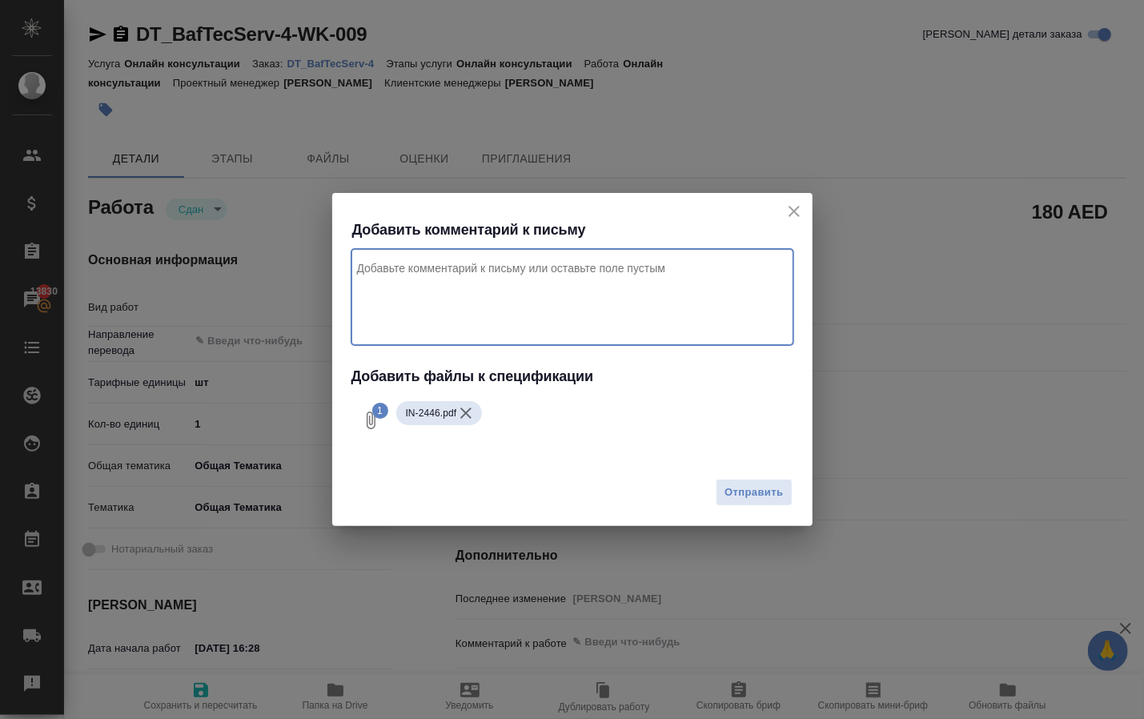
click at [511, 271] on textarea "Комментарий к письму" at bounding box center [573, 297] width 442 height 96
type textarea "оплата за модийикацию квот для клиентаю Проект Дубай"
click at [746, 493] on span "Отправить" at bounding box center [754, 493] width 58 height 18
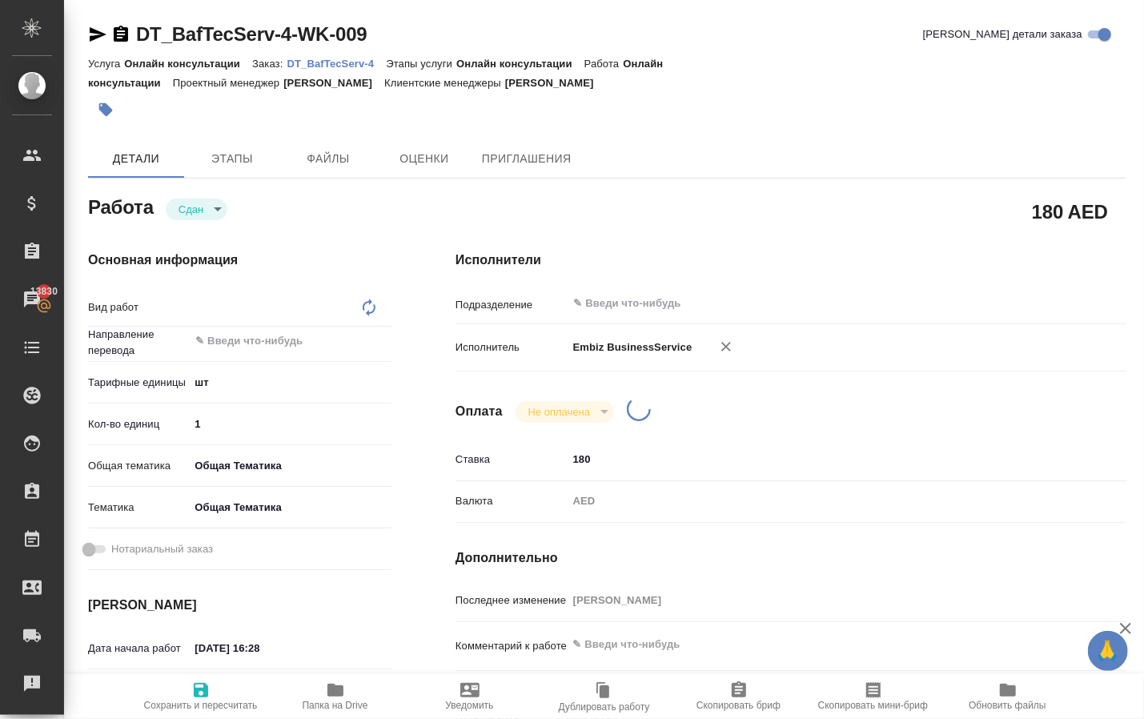
type textarea "x"
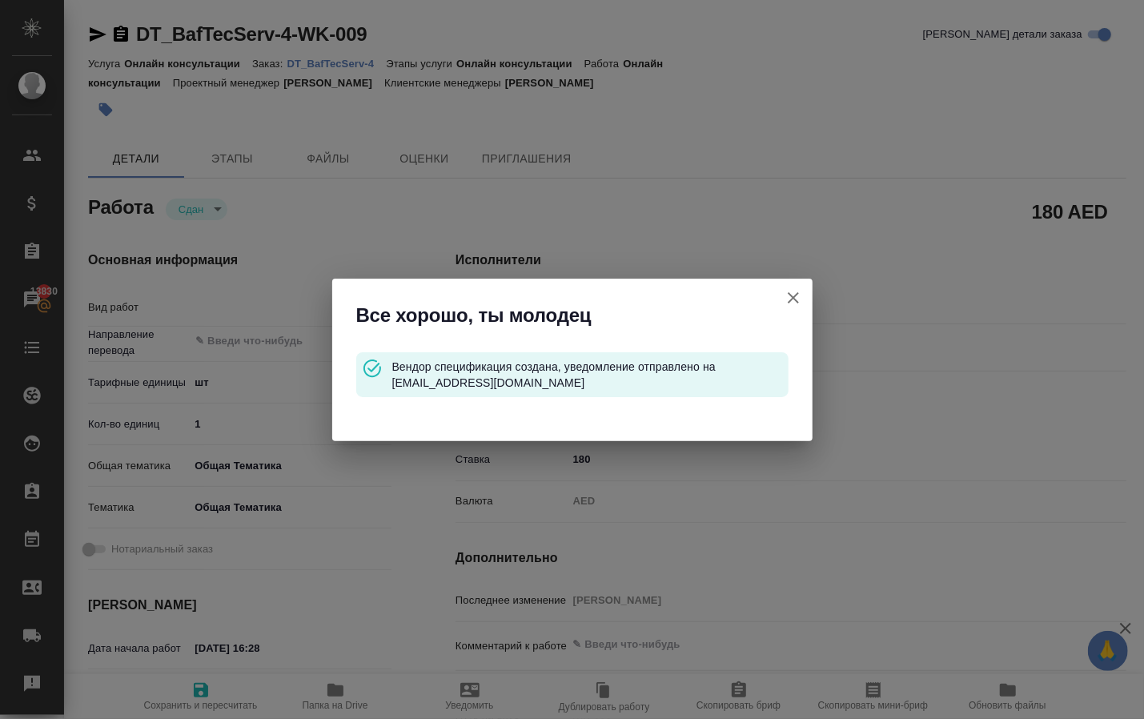
type input "closed"
type textarea "x"
type input "5a8b1489cc6b4906c91bfdc1"
type input "1"
type input "obtem"
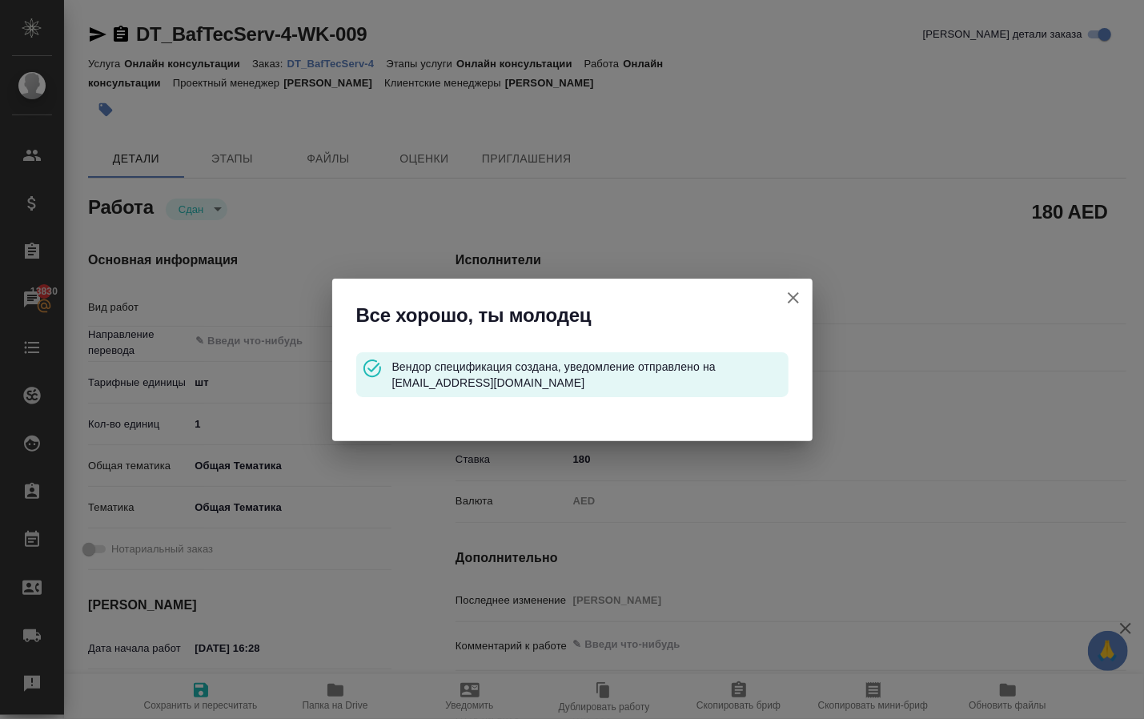
type input "6012b1ca196b0e5c9229a120"
type input "13.08.2025 16:28"
type input "17.09.2025 14:14"
type input "13.08.2025 17:10"
type input "17.09.2025 14:14"
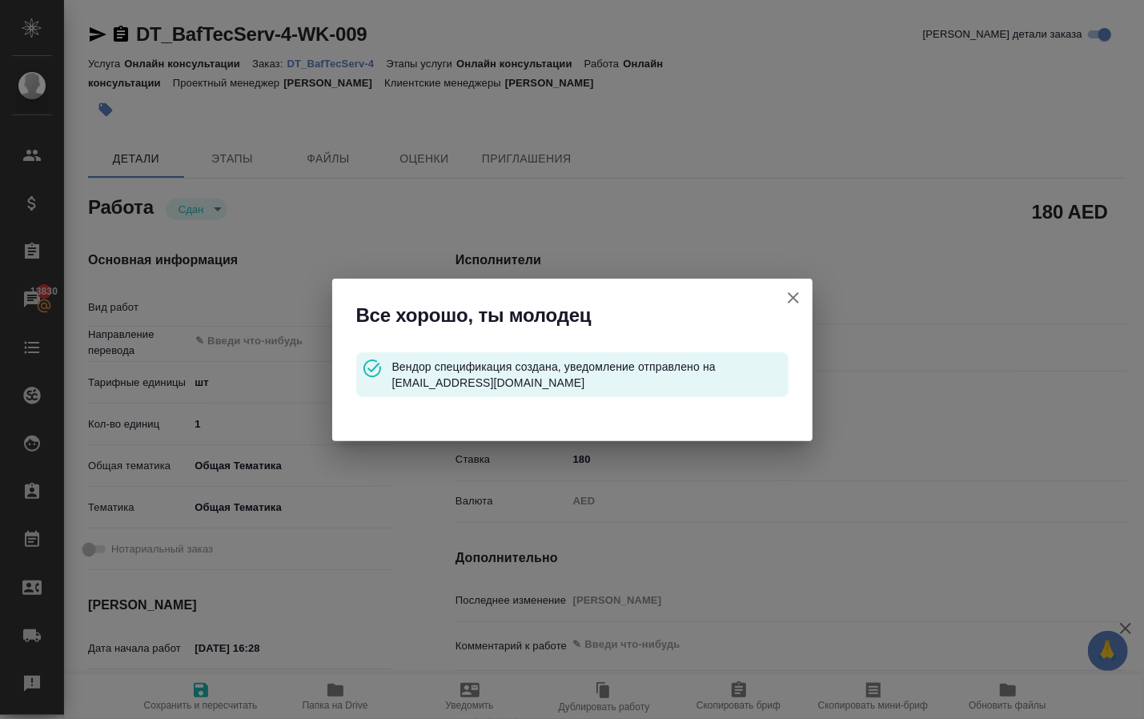
type input "notPayed"
type input "180"
type input "AED"
type input "[PERSON_NAME]"
type textarea "x"
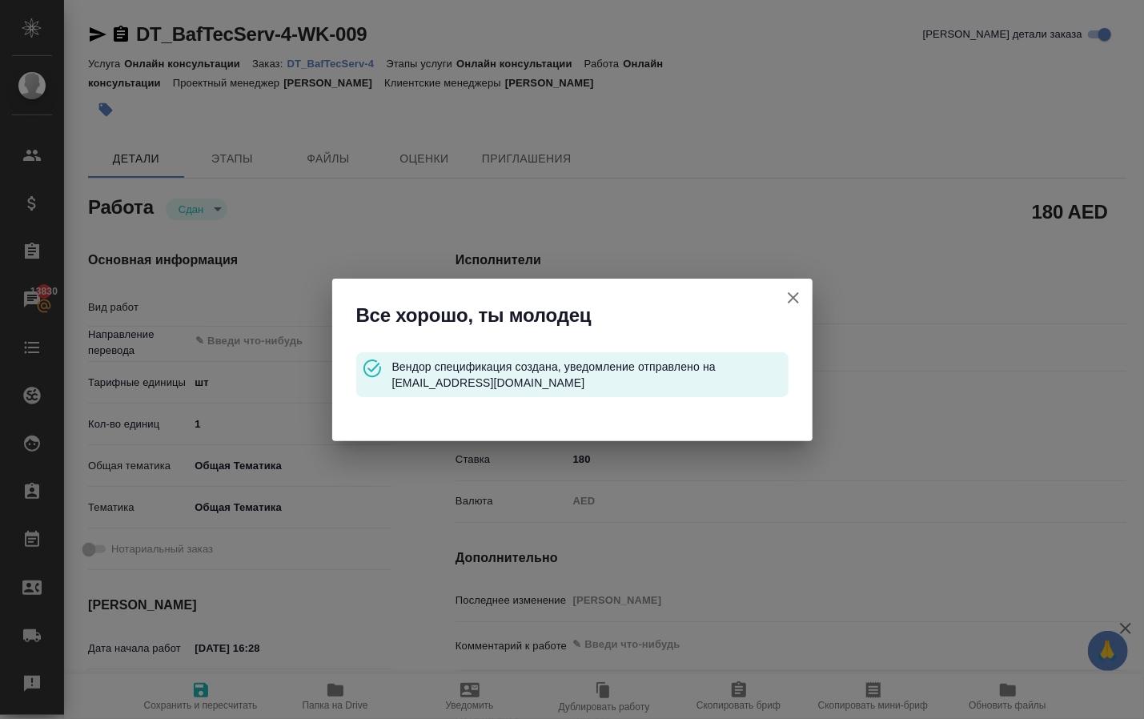
type textarea "/Clients/BAFOEV TECHNICAL SERVICES L.L.C/Orders/DT_BafTecServ-4/Other/DT_BafTec…"
type textarea "x"
type input "DT_BafTecServ-4"
type input "Онлайн консультации"
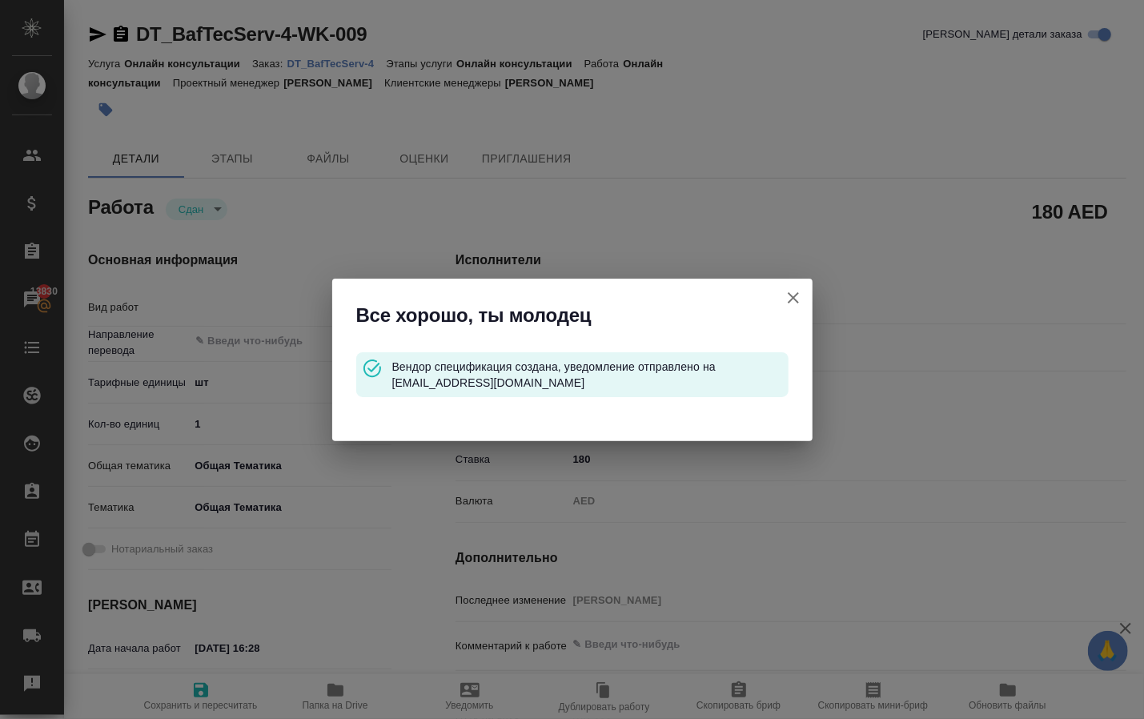
type input "[PERSON_NAME]"
type input "/Clients/BAFOEV TECHNICAL SERVICES L.L.C/Orders/DT_BafTecServ-4"
type textarea "x"
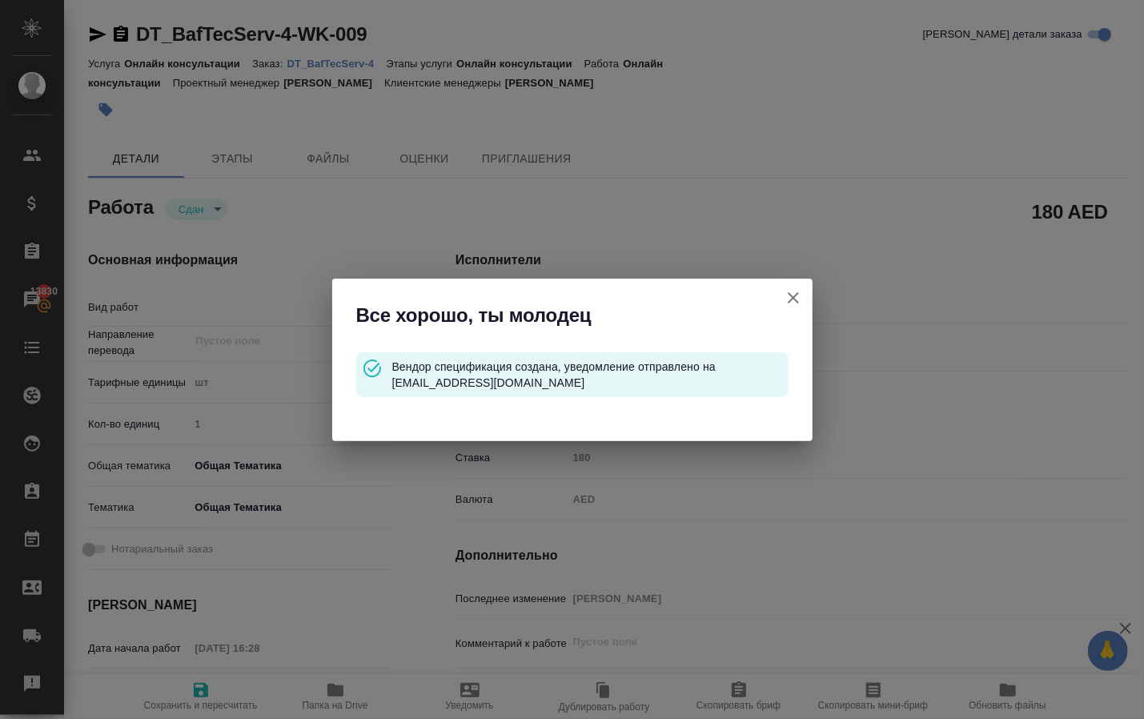
type textarea "x"
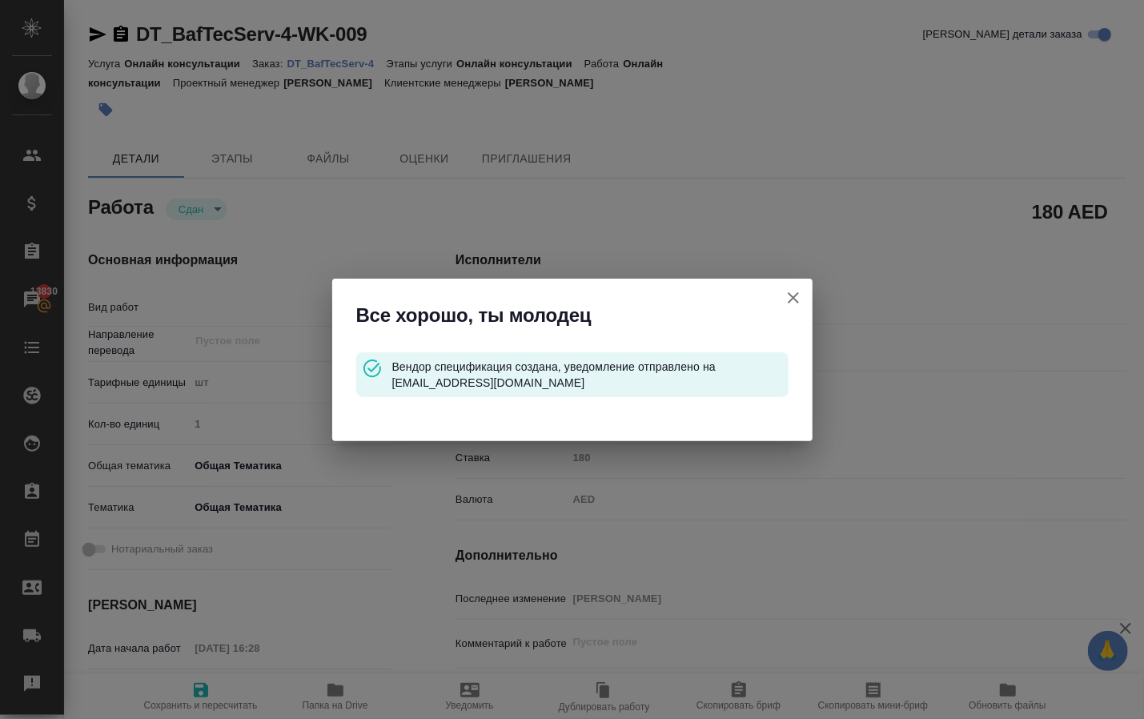
type textarea "x"
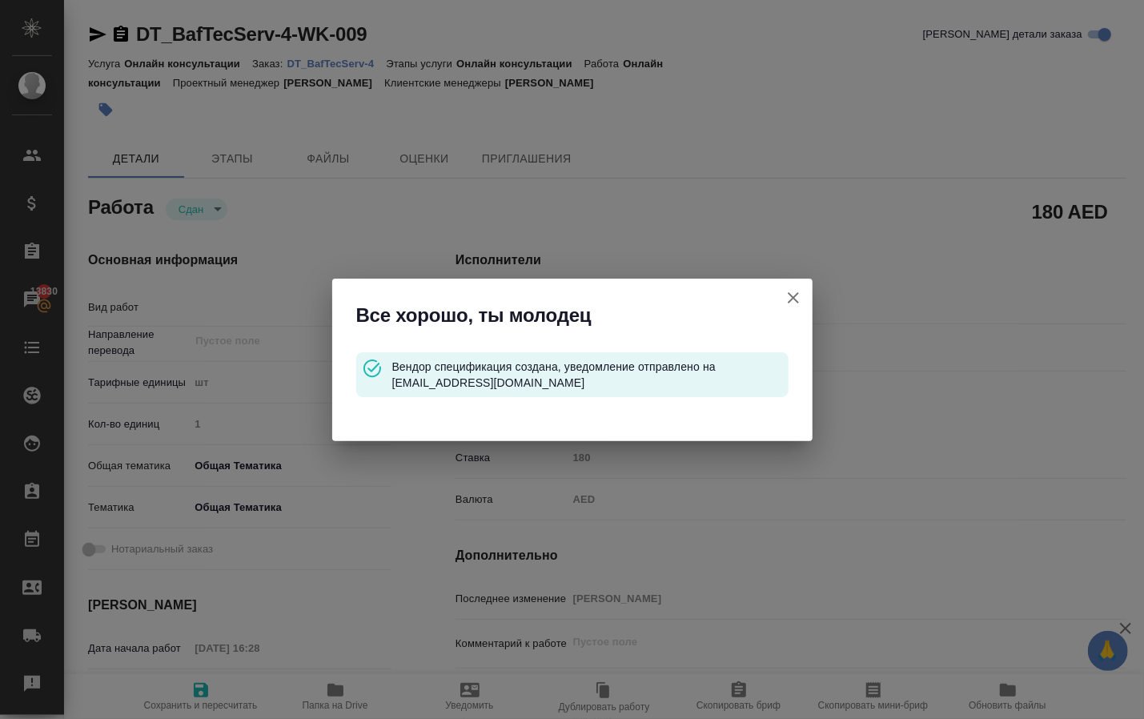
type textarea "x"
click at [789, 299] on icon "button" at bounding box center [793, 297] width 11 height 11
type textarea "x"
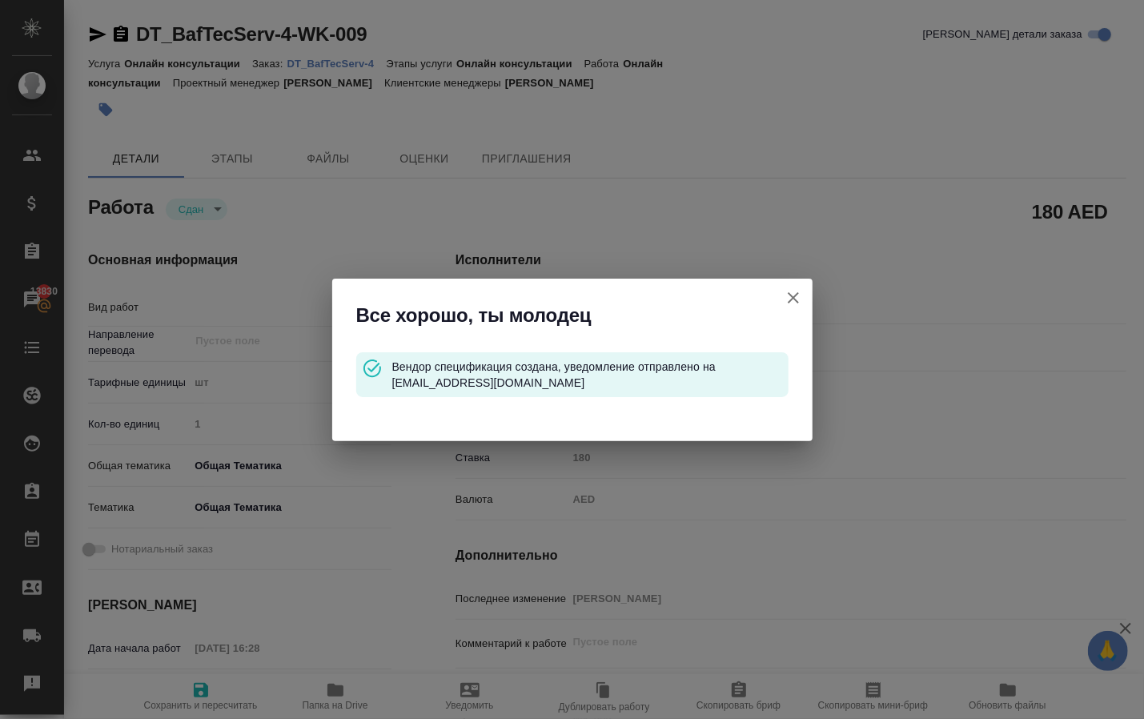
type textarea "x"
